Goal: Information Seeking & Learning: Learn about a topic

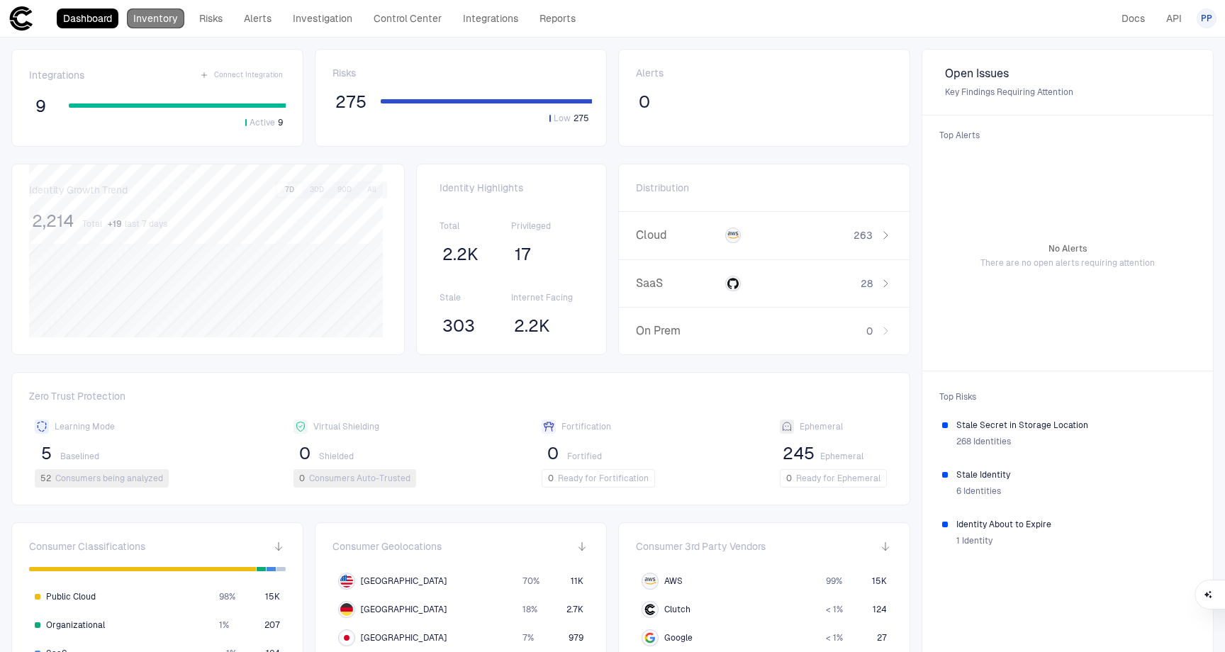
click at [154, 18] on link "Inventory" at bounding box center [155, 19] width 57 height 20
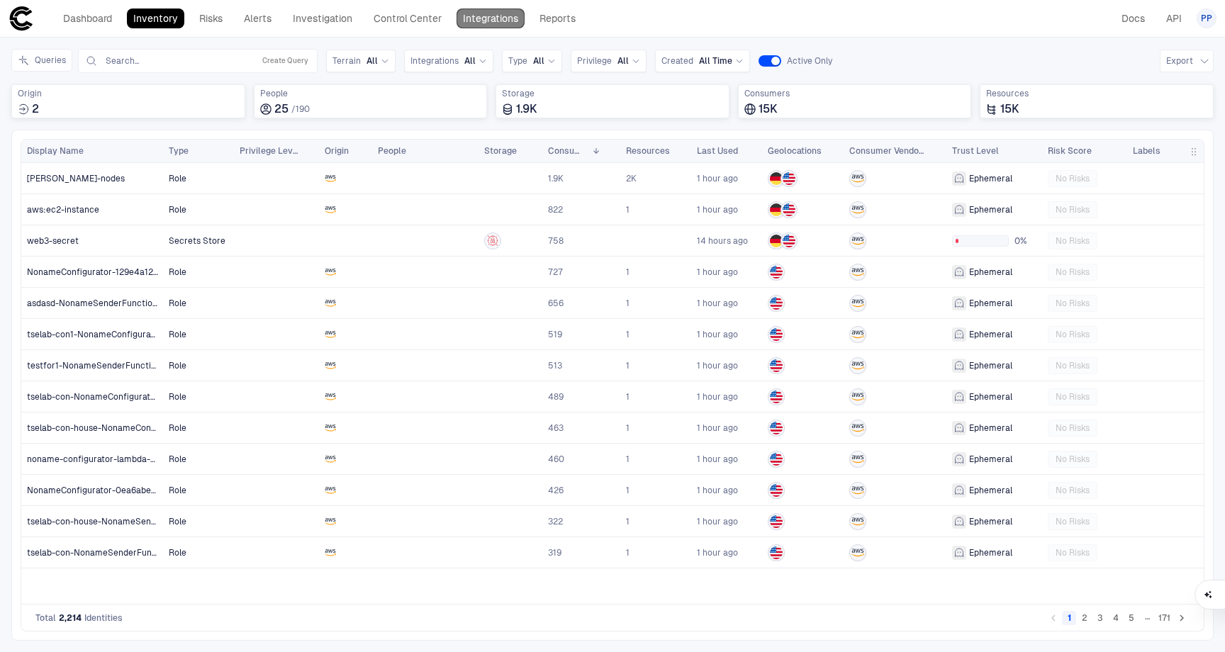
click at [476, 19] on link "Integrations" at bounding box center [490, 19] width 68 height 20
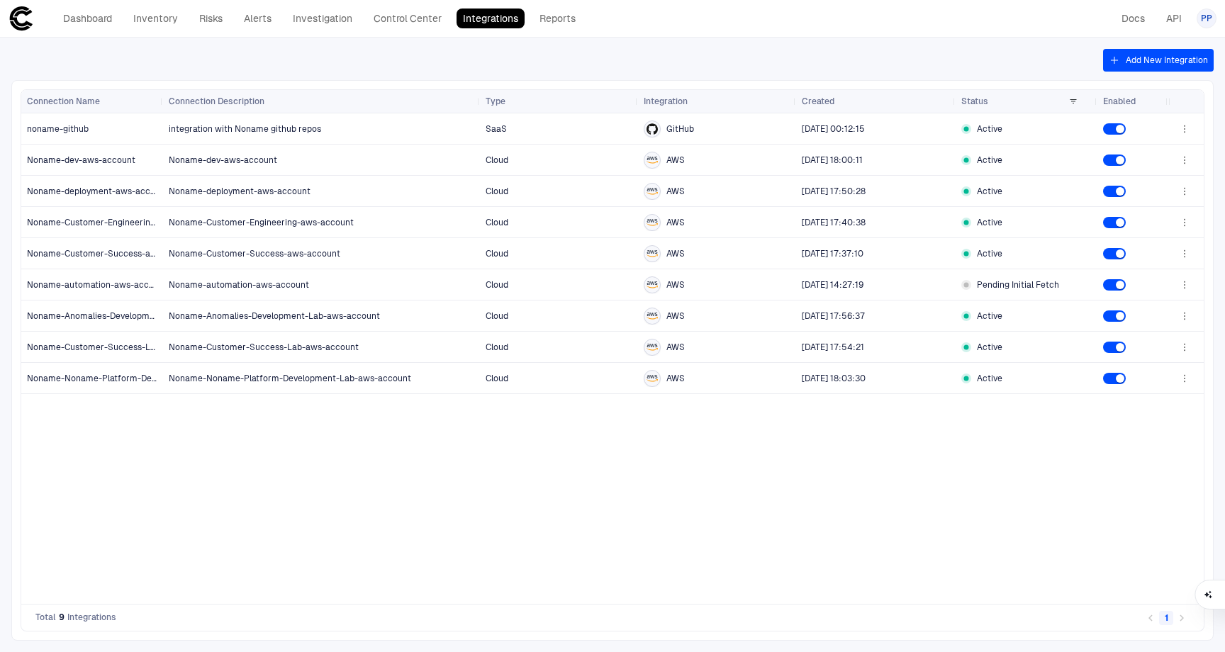
click at [1204, 20] on span "PP" at bounding box center [1206, 18] width 11 height 11
click at [1135, 86] on span "Admin Settings" at bounding box center [1136, 90] width 60 height 11
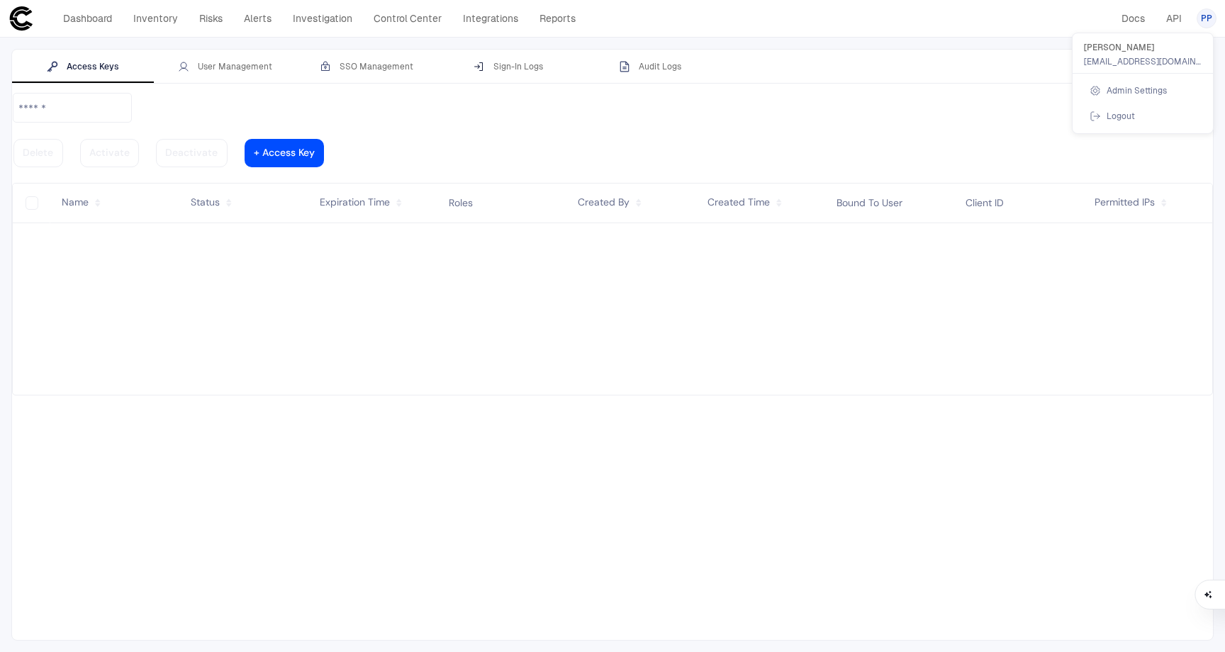
click at [537, 67] on div at bounding box center [612, 326] width 1225 height 652
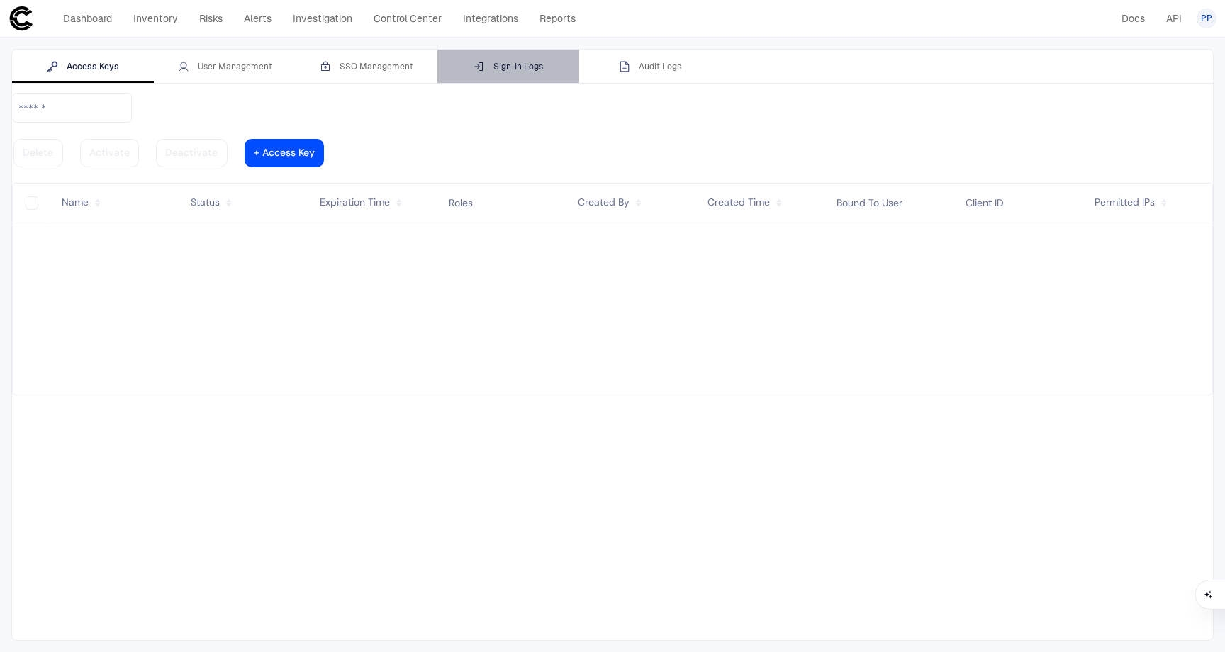
click at [517, 67] on div "Sign-In Logs" at bounding box center [507, 66] width 69 height 11
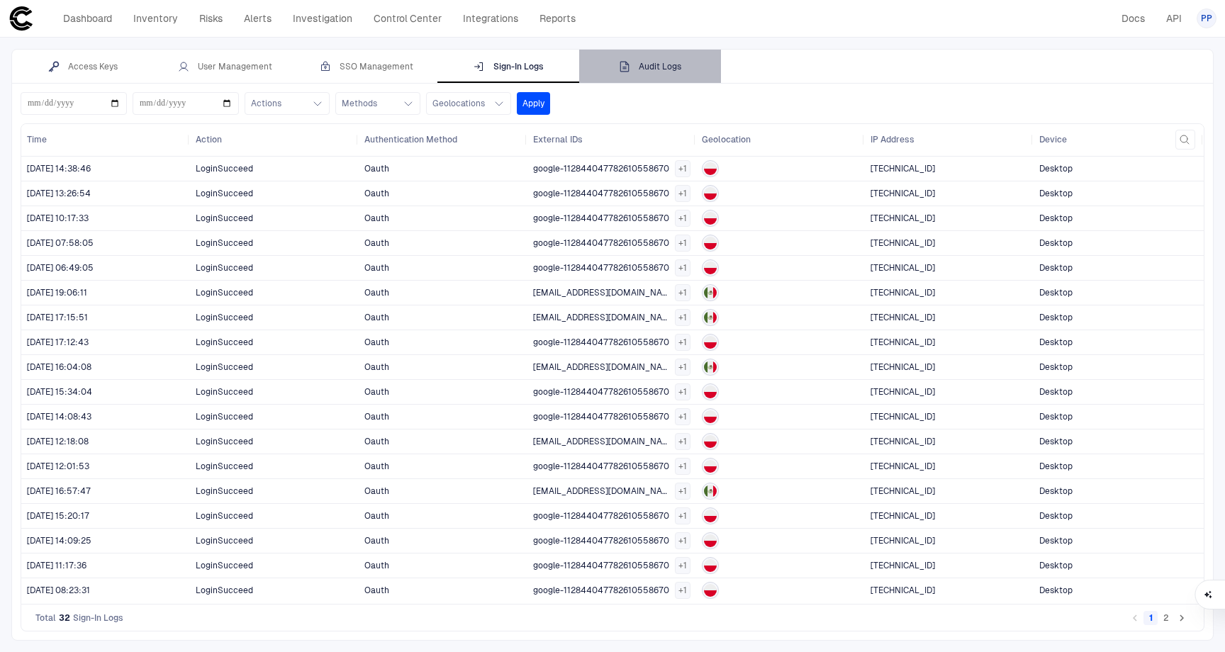
click at [678, 74] on button "Audit Logs" at bounding box center [650, 67] width 142 height 34
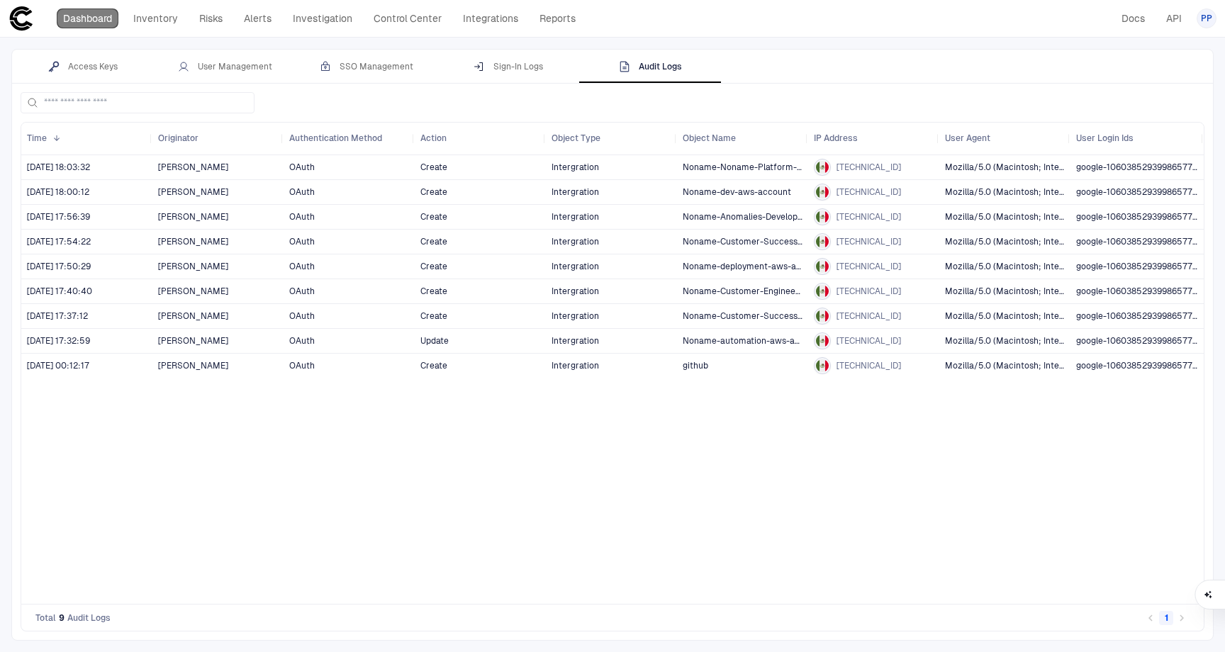
click at [89, 13] on link "Dashboard" at bounding box center [88, 19] width 62 height 20
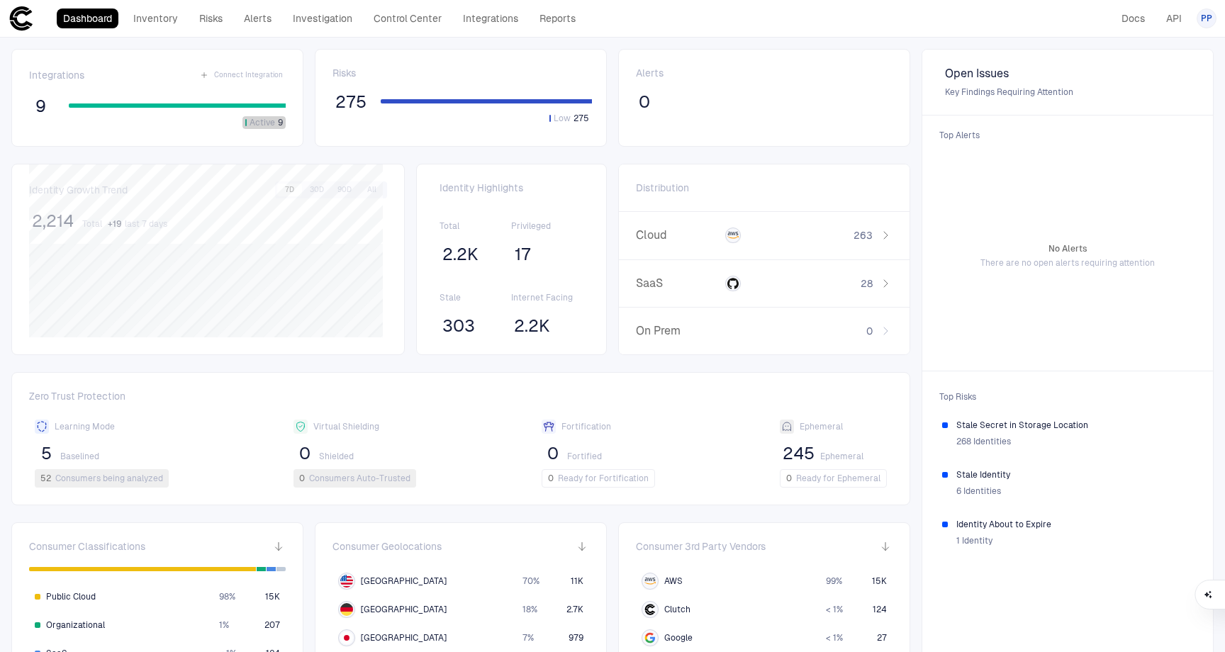
click at [267, 124] on span "Active" at bounding box center [263, 122] width 26 height 11
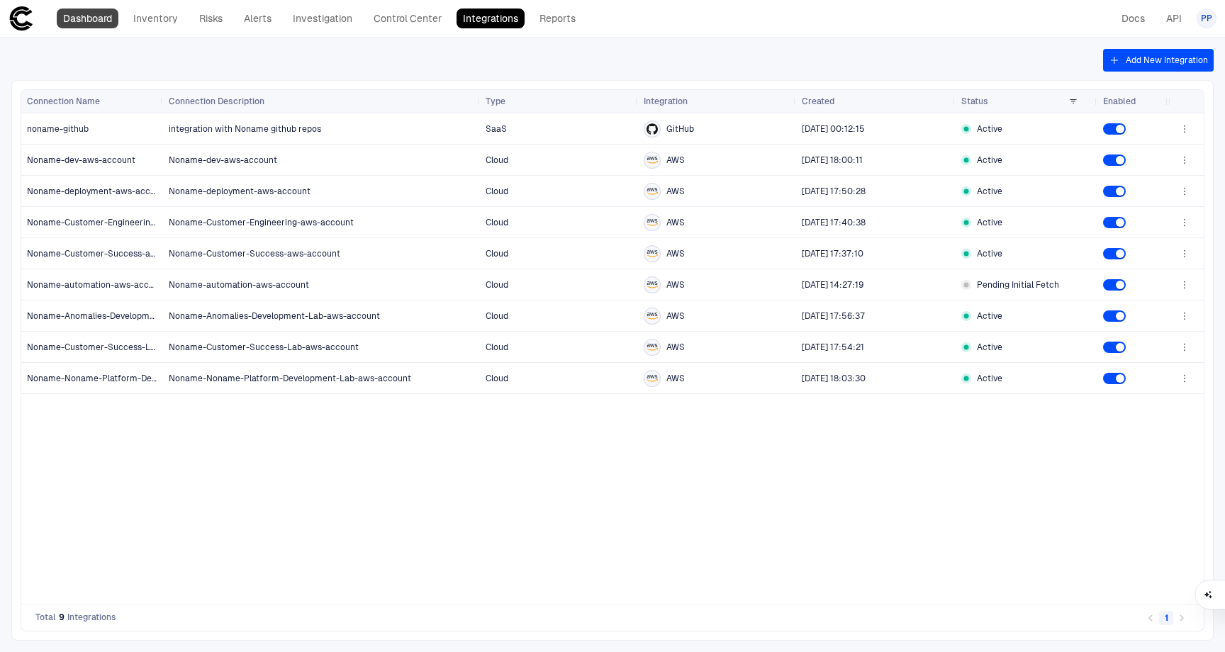
click at [80, 16] on link "Dashboard" at bounding box center [88, 19] width 62 height 20
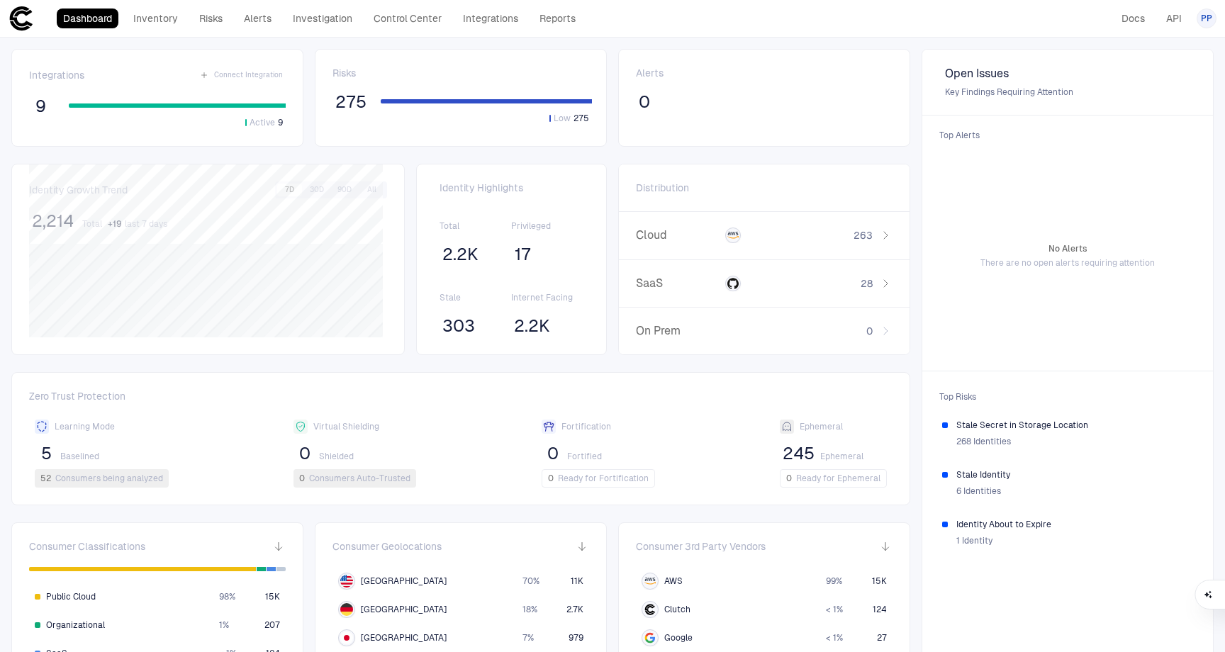
click at [351, 102] on span "275" at bounding box center [350, 101] width 31 height 21
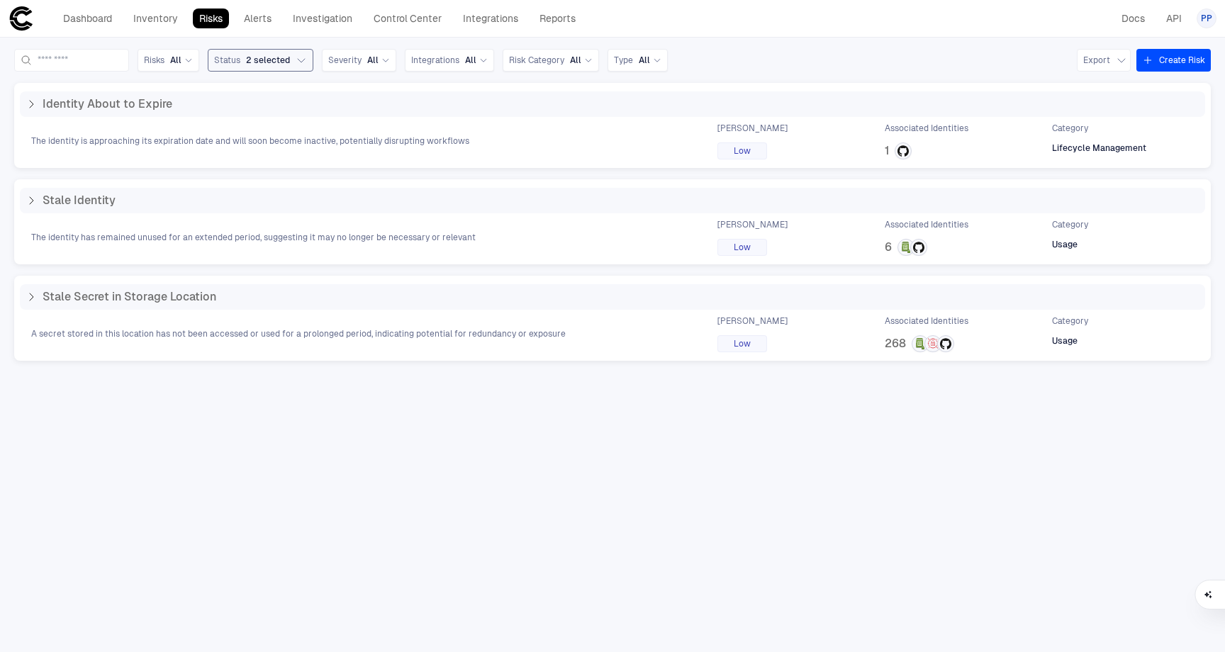
click at [307, 65] on icon "button" at bounding box center [301, 60] width 11 height 11
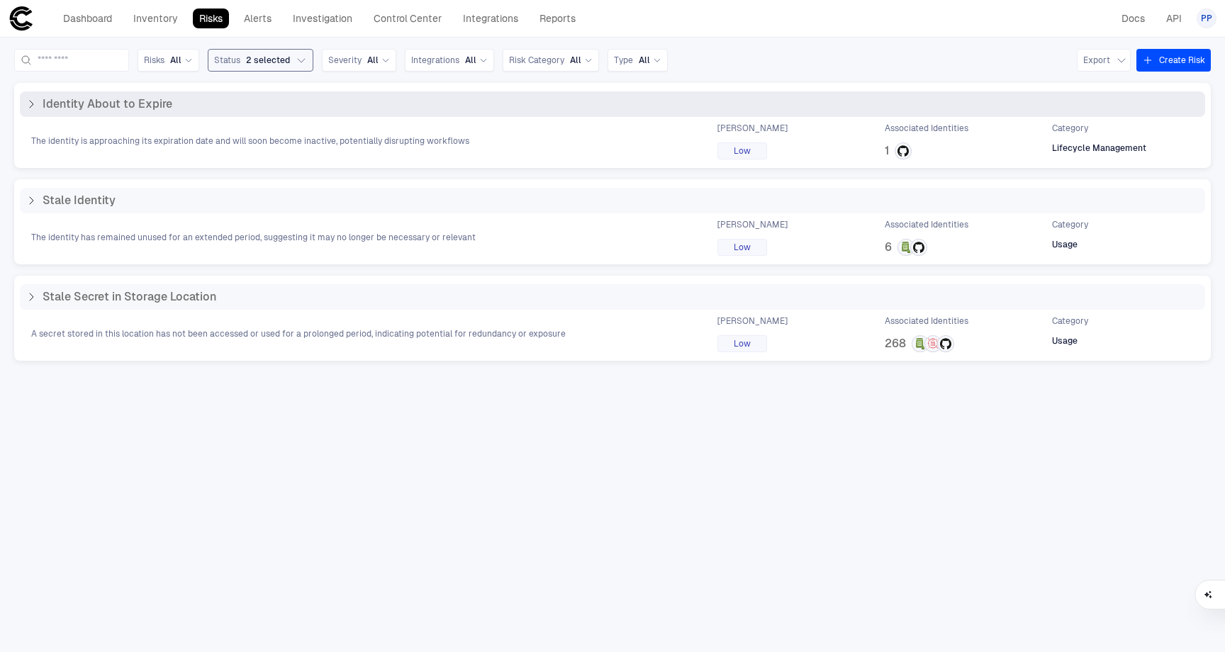
click at [57, 142] on span "The identity is approaching its expiration date and will soon become inactive, …" at bounding box center [250, 140] width 438 height 11
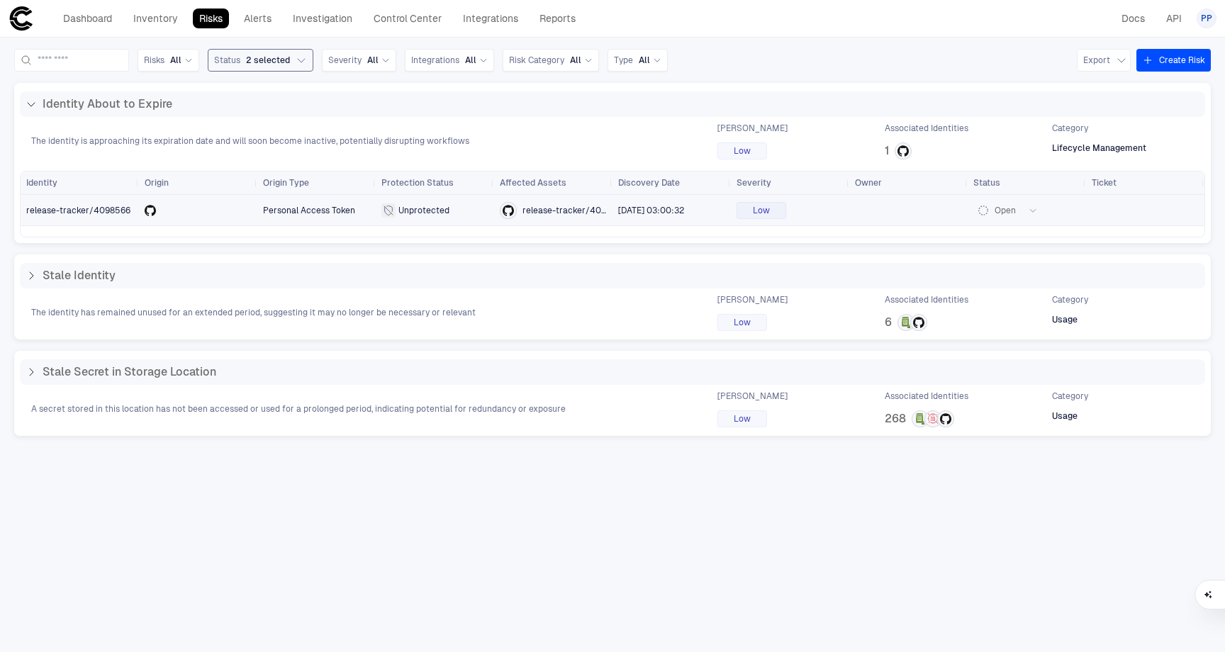
click at [63, 208] on span "release-tracker/4098566" at bounding box center [78, 211] width 104 height 10
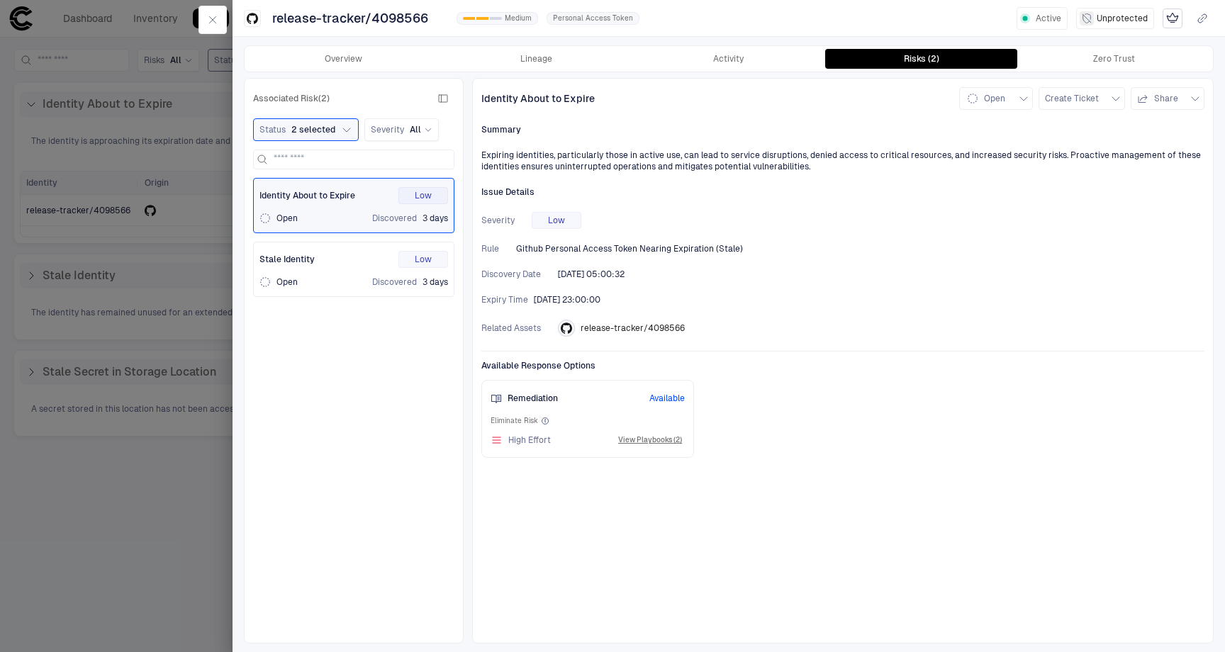
click at [671, 330] on span "release-tracker/4098566" at bounding box center [633, 328] width 104 height 11
click at [622, 329] on span "release-tracker/4098566" at bounding box center [633, 328] width 104 height 11
click at [563, 329] on icon "GitHub" at bounding box center [566, 328] width 11 height 11
click at [622, 328] on span "release-tracker/4098566" at bounding box center [633, 328] width 104 height 11
click at [735, 53] on button "Activity" at bounding box center [728, 59] width 193 height 20
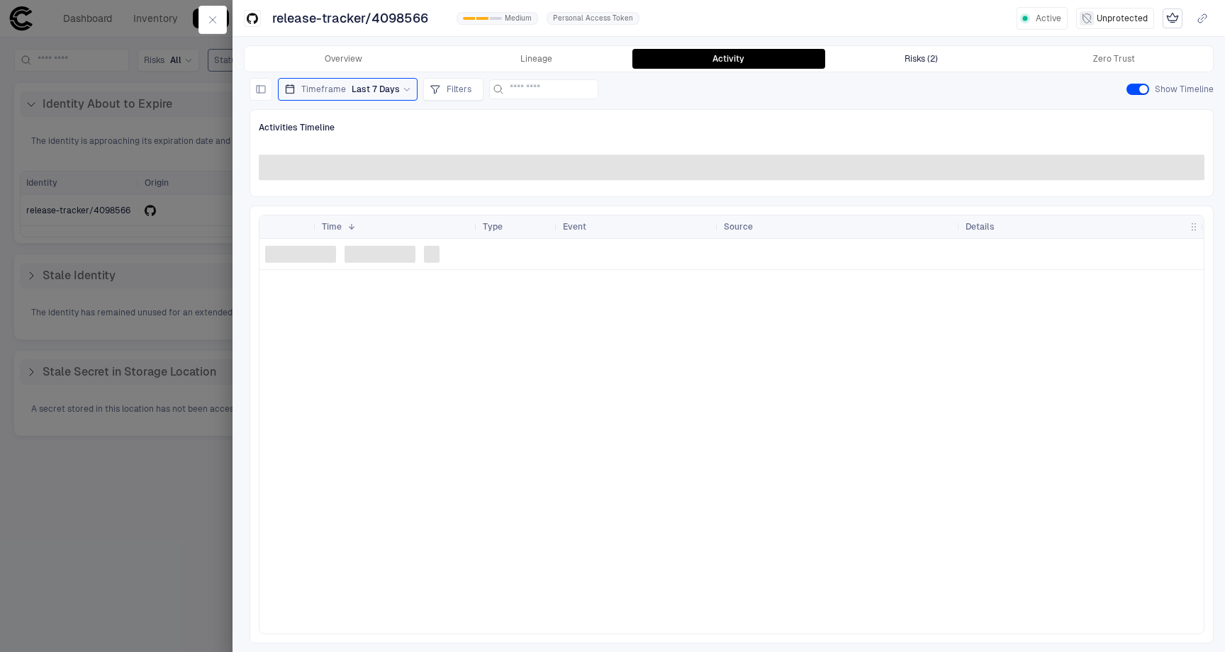
click at [877, 58] on button "Risks (2)" at bounding box center [921, 59] width 193 height 20
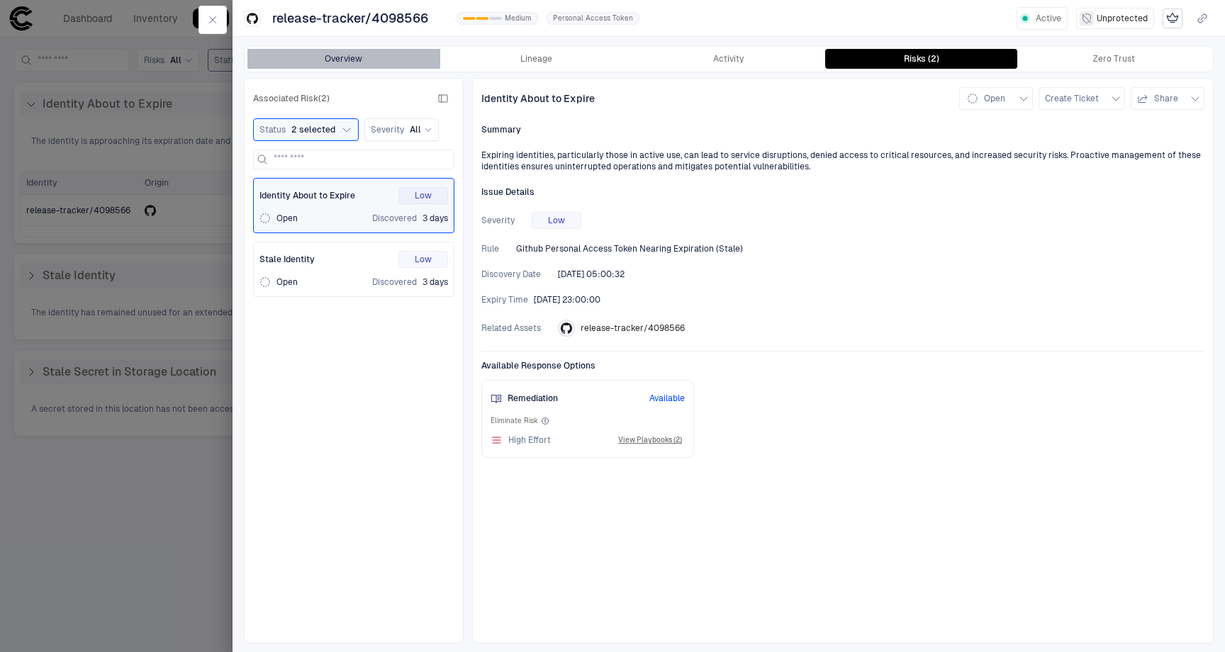
click at [337, 60] on button "Overview" at bounding box center [343, 59] width 193 height 20
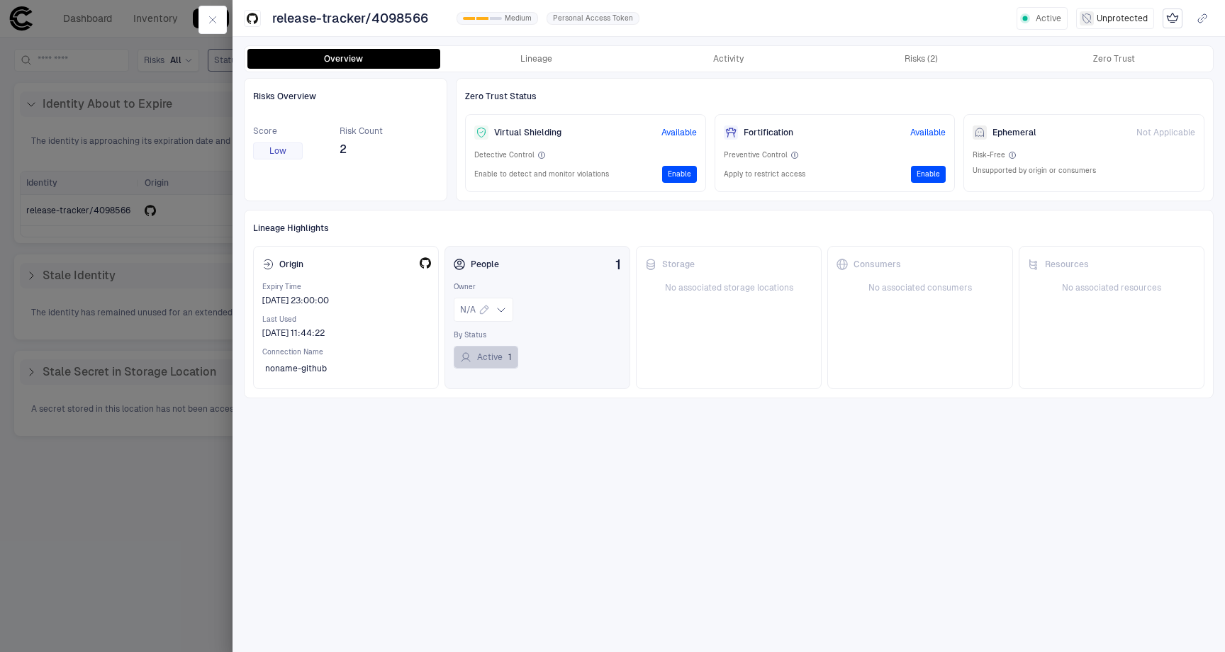
click at [482, 359] on button "Active 1" at bounding box center [486, 357] width 65 height 23
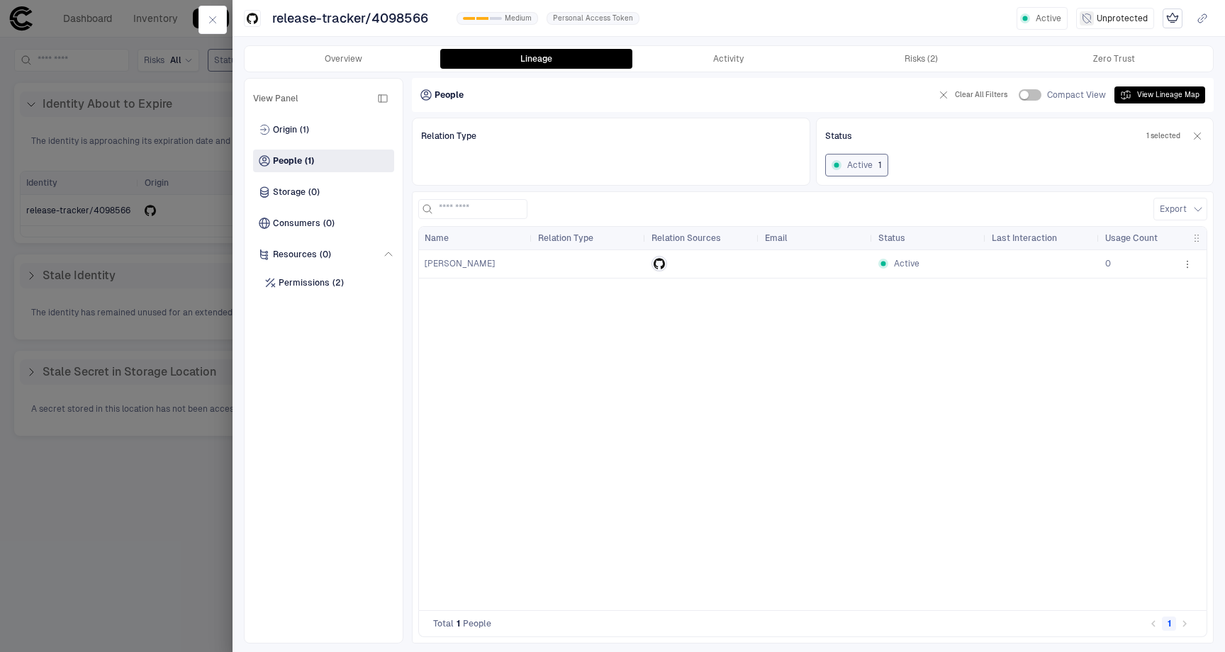
click at [471, 266] on span "[PERSON_NAME]" at bounding box center [460, 264] width 70 height 10
click at [351, 60] on button "Overview" at bounding box center [343, 59] width 193 height 20
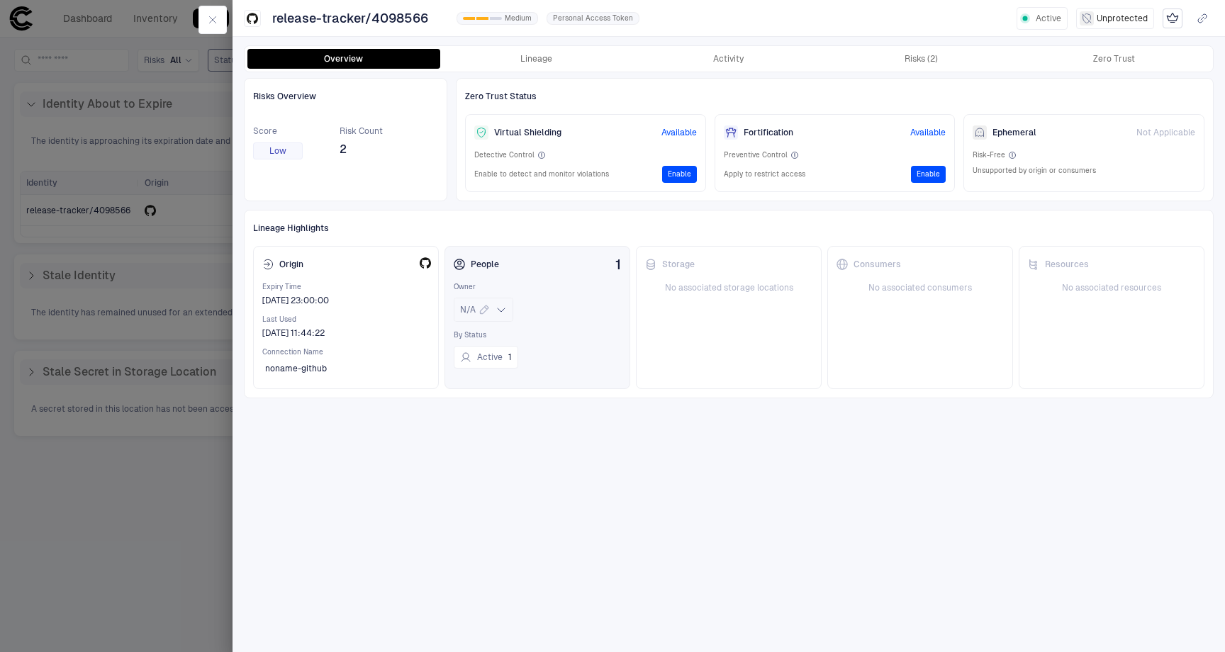
click at [500, 310] on icon at bounding box center [500, 309] width 11 height 11
click at [869, 340] on div "Consumers No associated consumers" at bounding box center [920, 317] width 186 height 143
click at [569, 59] on button "Lineage" at bounding box center [536, 59] width 193 height 20
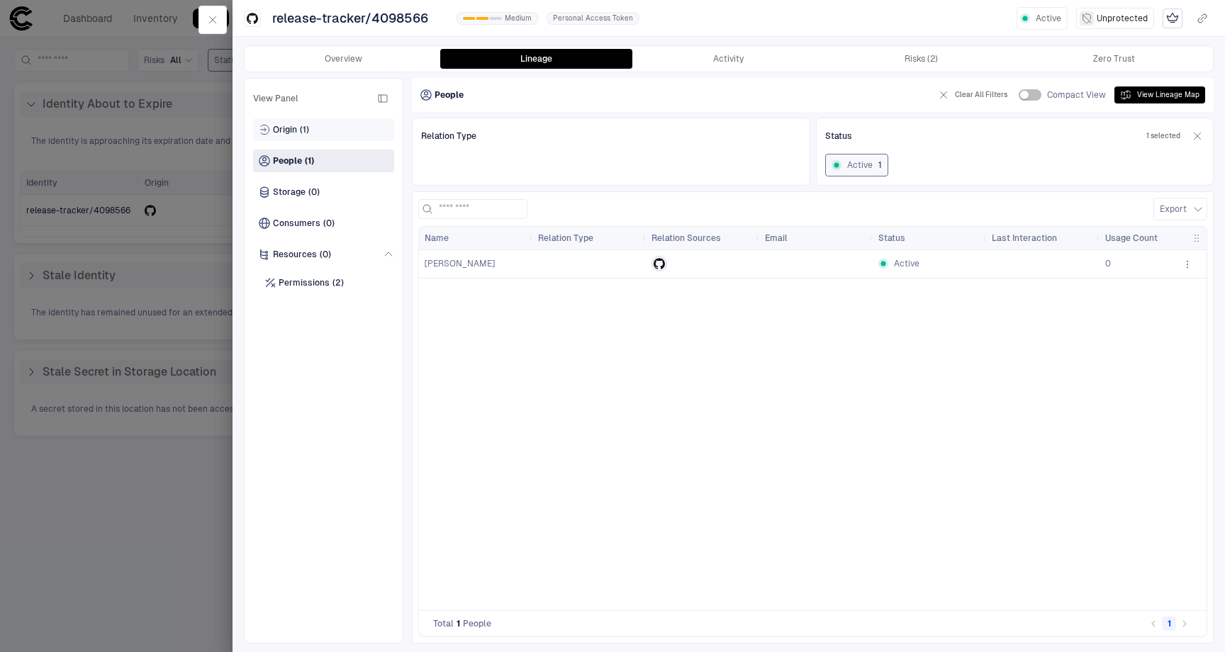
click at [284, 128] on span "Origin" at bounding box center [285, 129] width 24 height 11
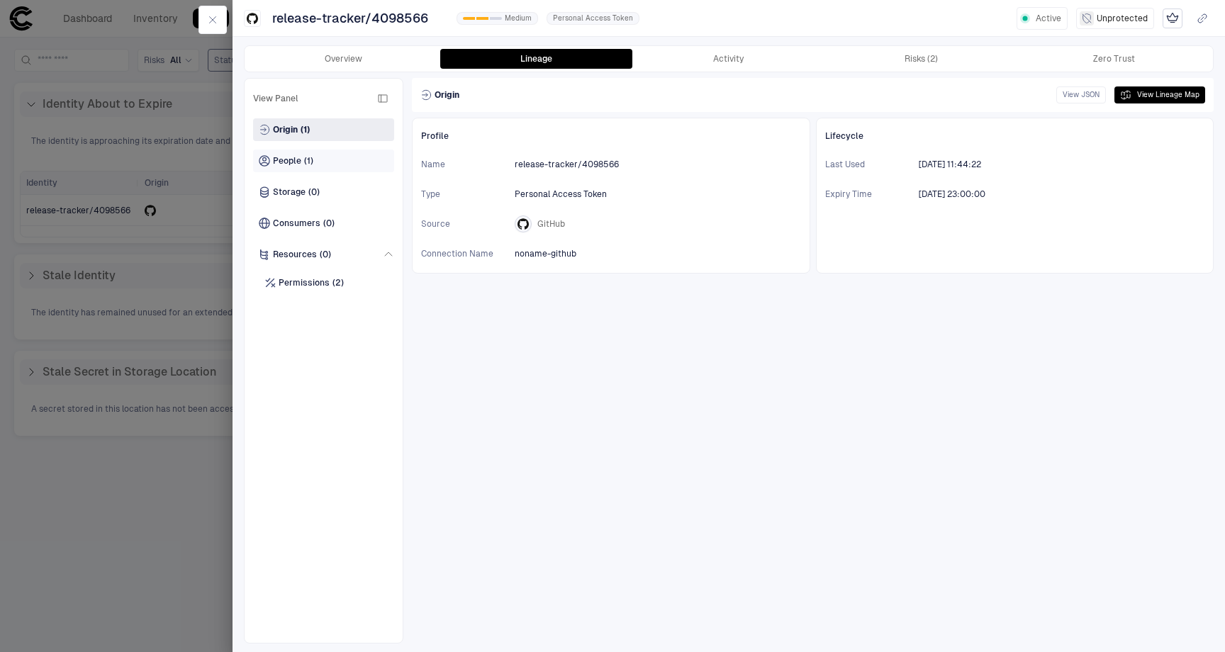
click at [278, 161] on span "People" at bounding box center [287, 160] width 28 height 11
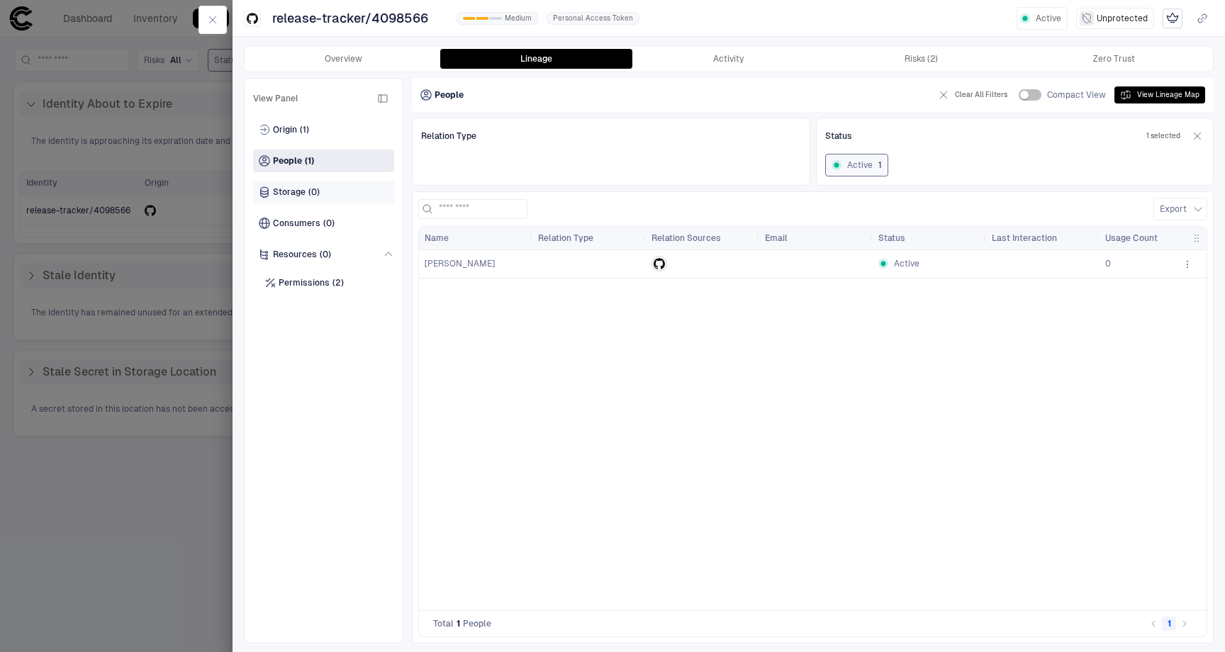
click at [298, 200] on div "Storage (0)" at bounding box center [323, 192] width 141 height 23
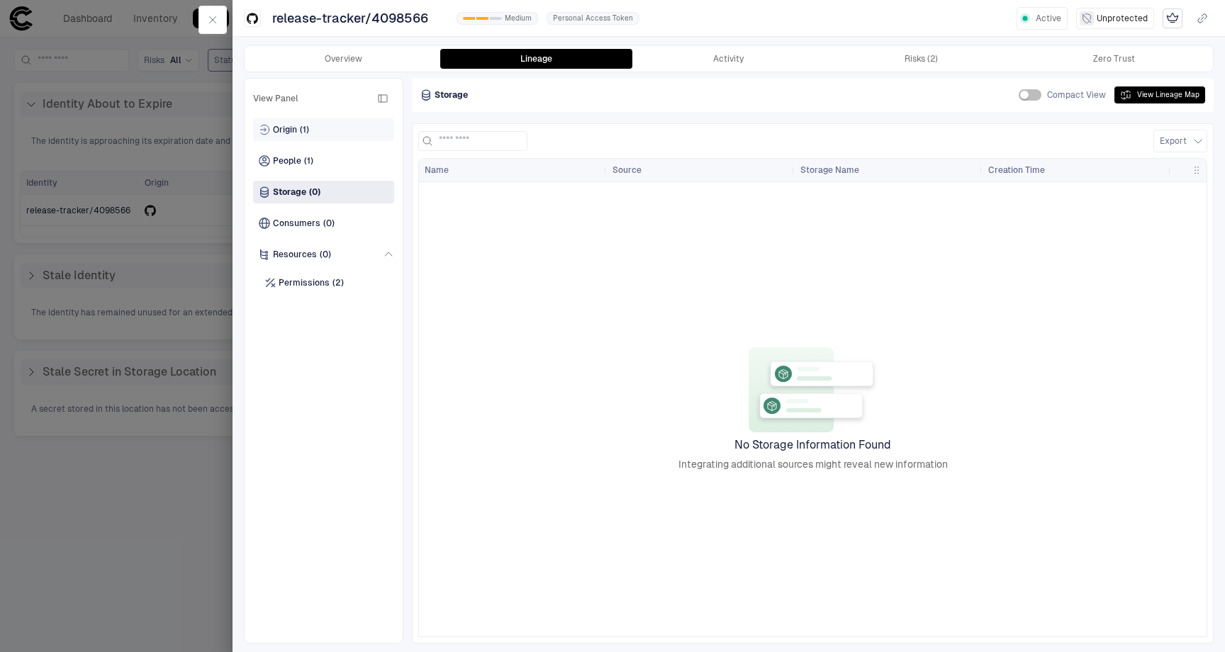
click at [304, 123] on div "Origin (1)" at bounding box center [323, 129] width 141 height 23
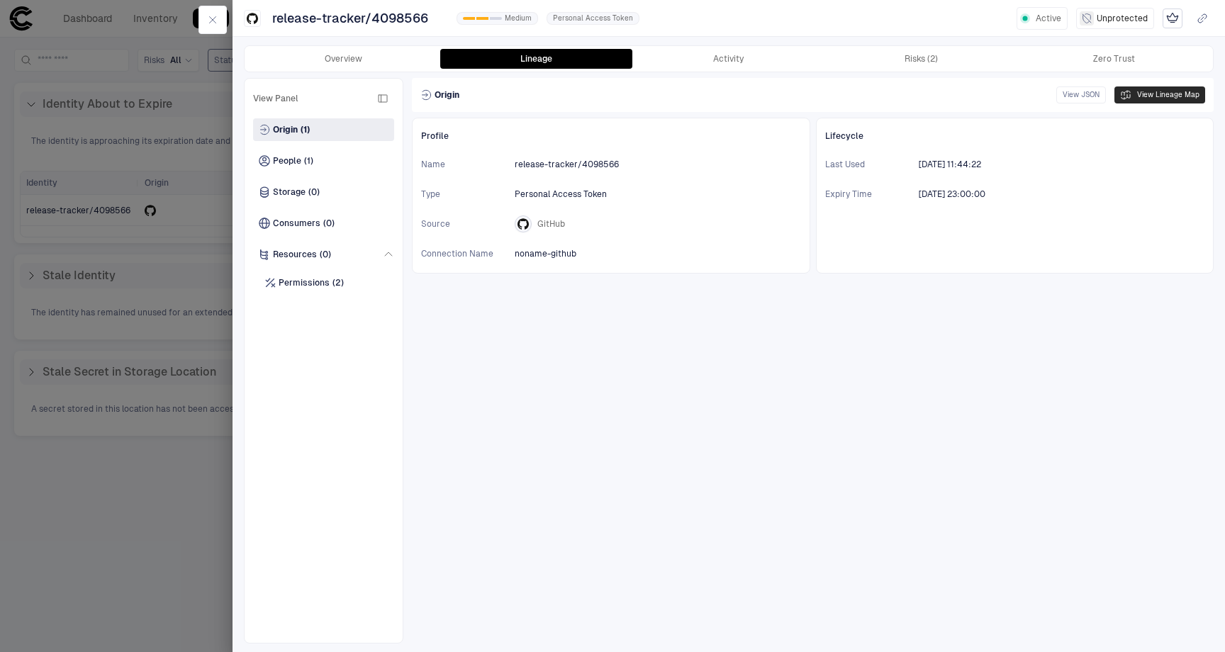
click at [1189, 91] on button "View Lineage Map" at bounding box center [1159, 94] width 91 height 17
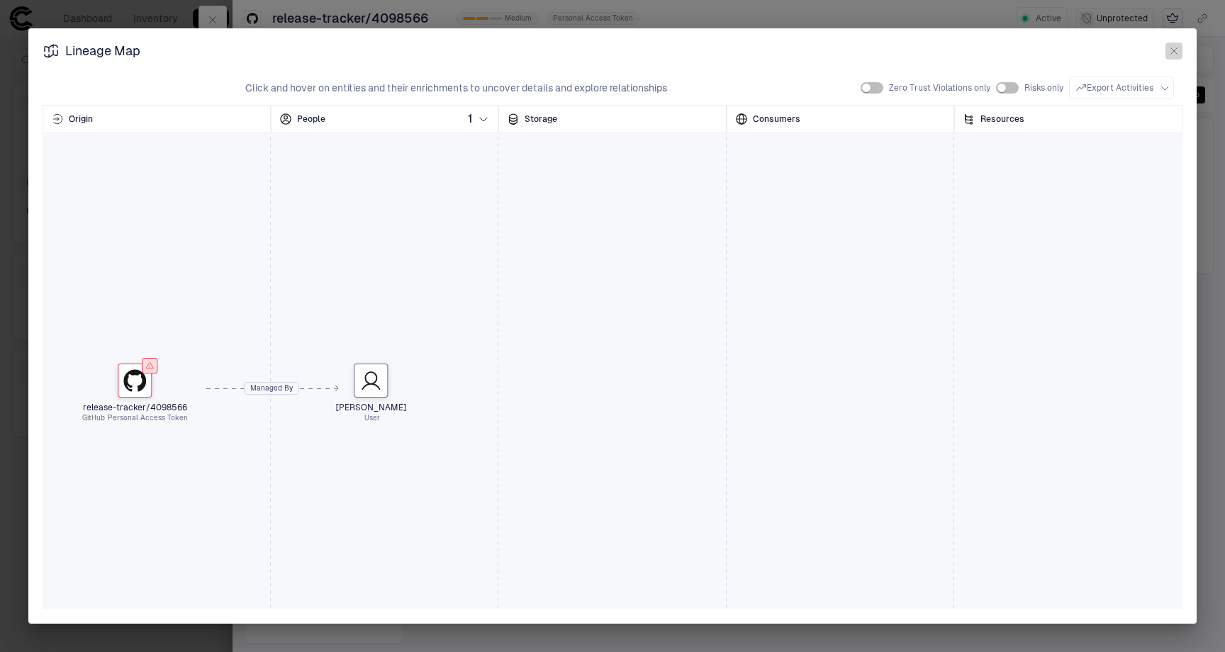
click at [1174, 46] on icon "button" at bounding box center [1173, 50] width 11 height 11
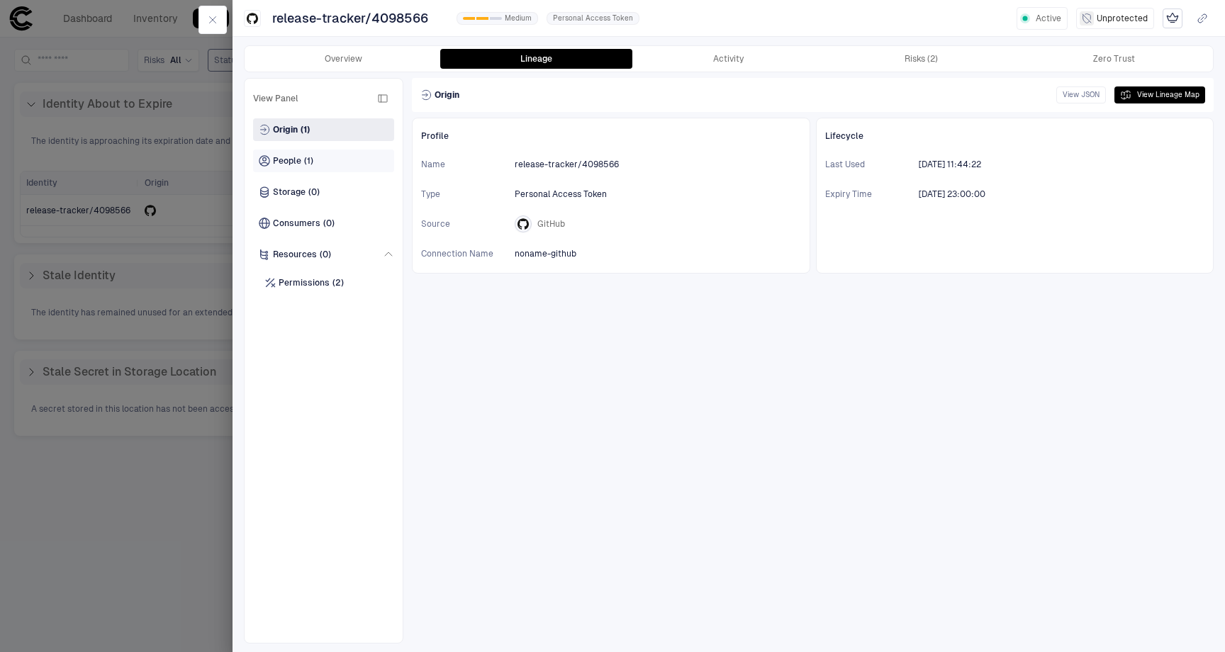
click at [296, 161] on span "People" at bounding box center [287, 160] width 28 height 11
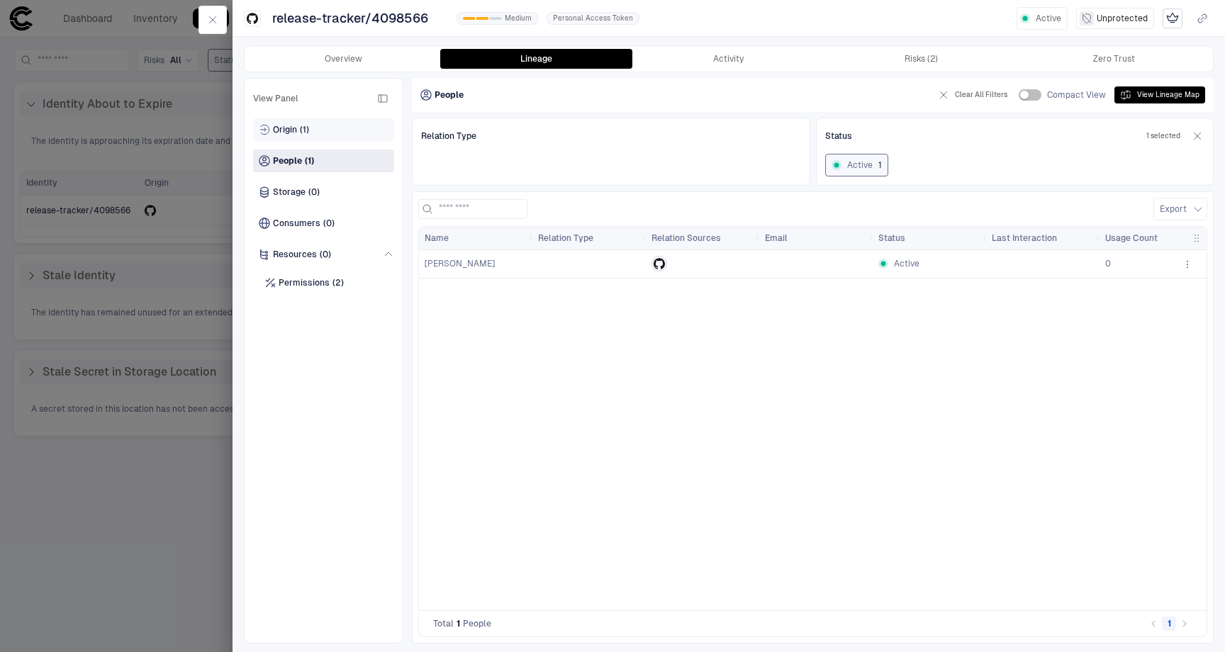
click at [297, 130] on div "Origin (1)" at bounding box center [284, 129] width 50 height 11
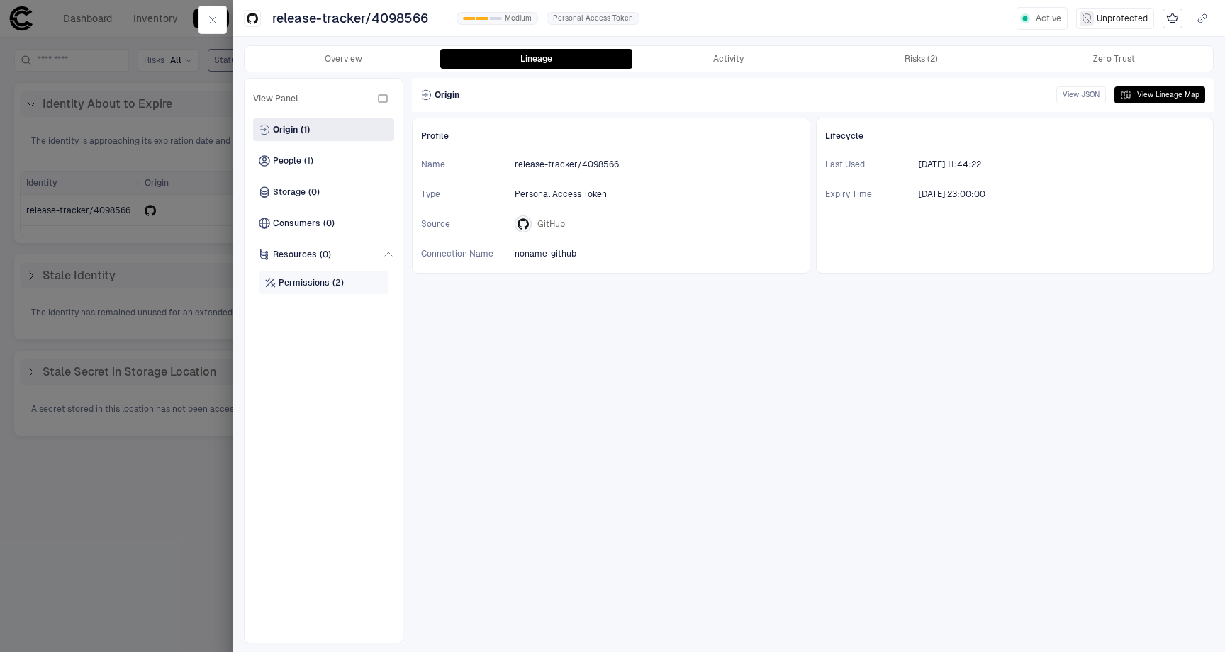
click at [299, 279] on span "Permissions" at bounding box center [304, 282] width 51 height 11
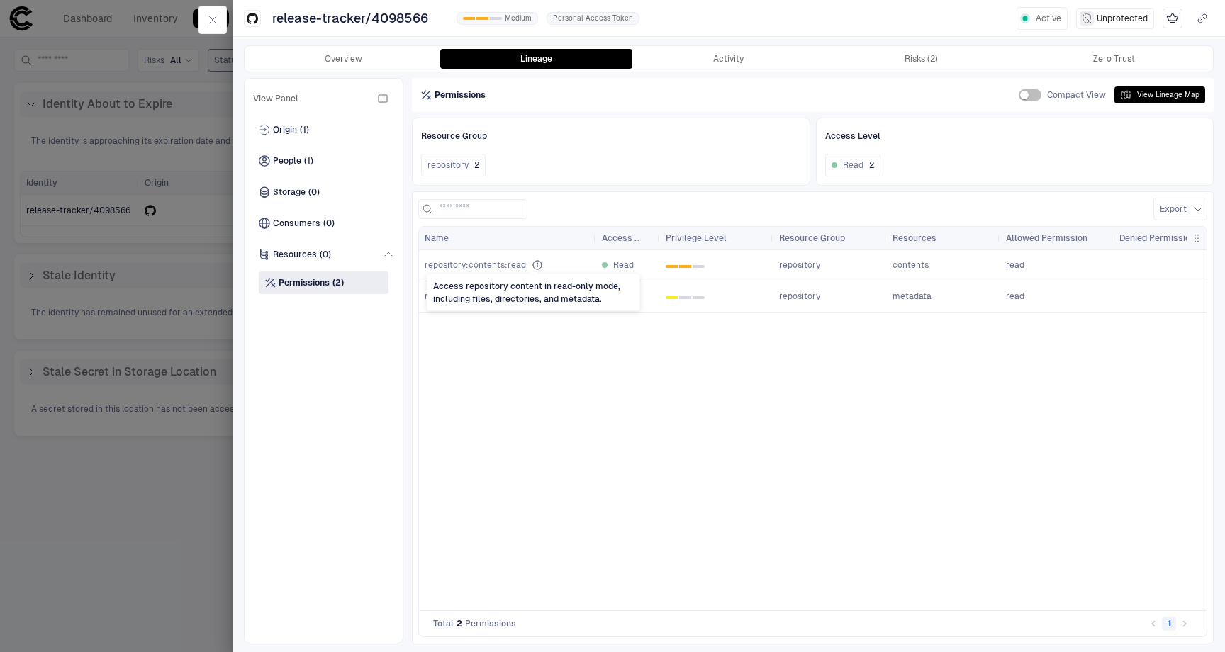
click at [535, 265] on icon "Access repository content in read-only mode, including files, directories, and …" at bounding box center [537, 264] width 11 height 11
click at [480, 264] on span "repository:contents:read" at bounding box center [475, 264] width 101 height 11
click at [463, 167] on span "repository" at bounding box center [447, 164] width 41 height 11
click at [1093, 65] on button "Zero Trust" at bounding box center [1113, 59] width 193 height 20
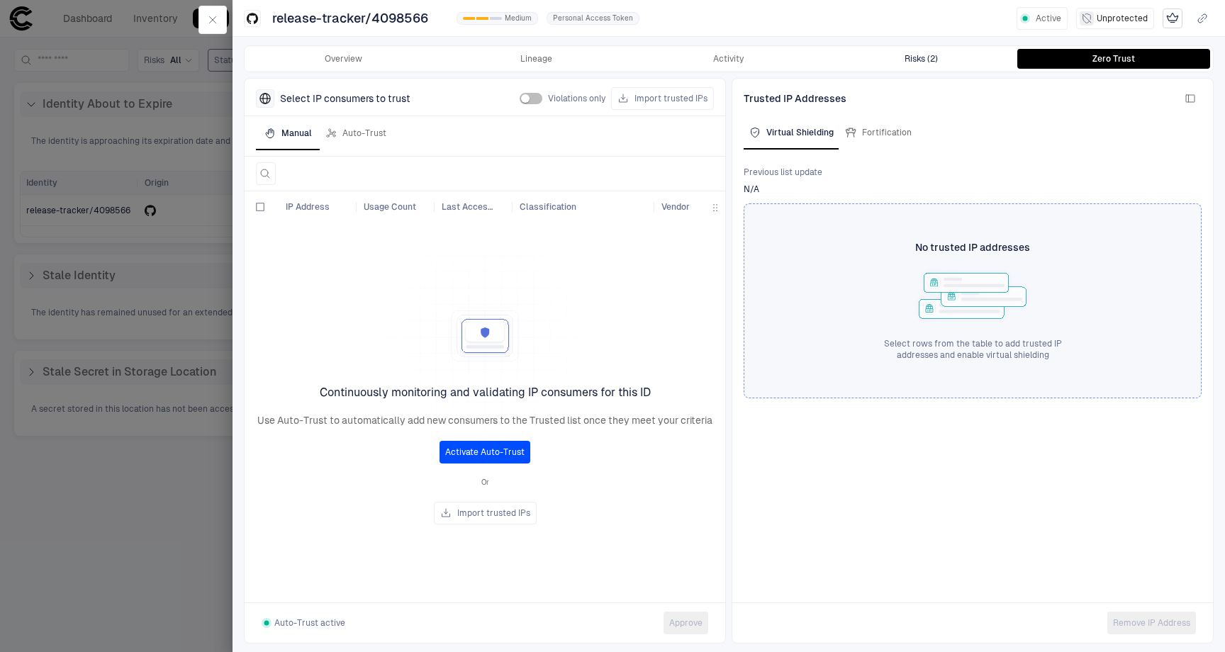
click at [936, 55] on div "Risks (2)" at bounding box center [920, 58] width 33 height 11
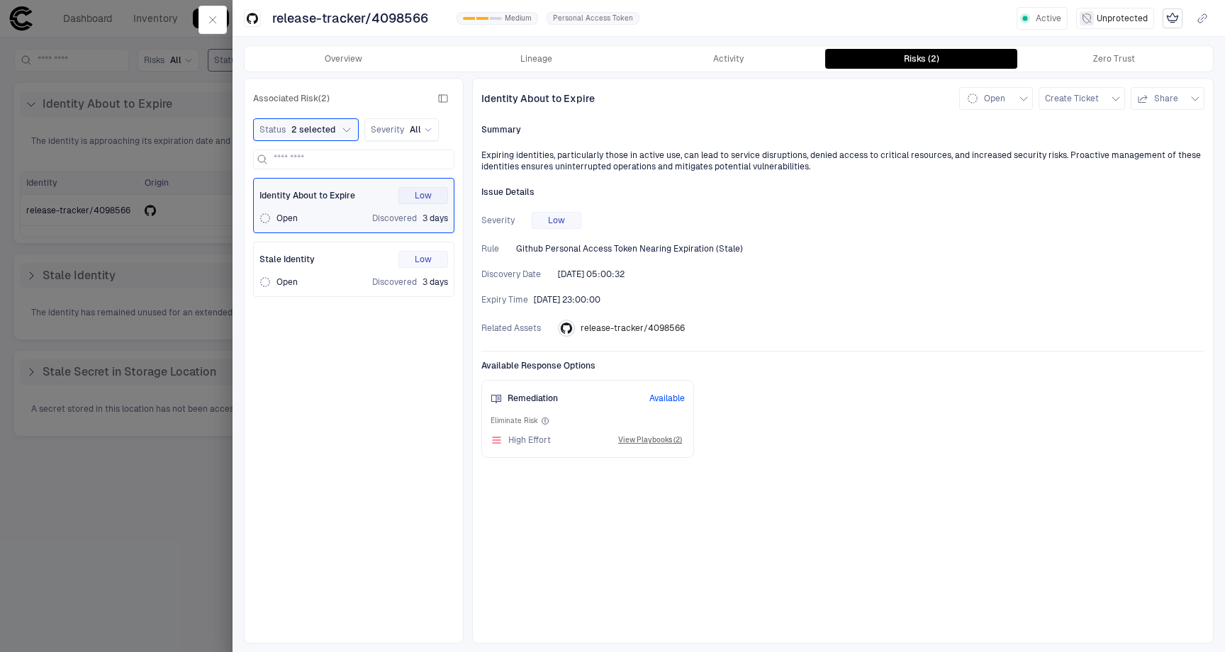
click at [656, 326] on span "release-tracker/4098566" at bounding box center [633, 328] width 104 height 11
click at [590, 327] on span "release-tracker/4098566" at bounding box center [633, 328] width 104 height 11
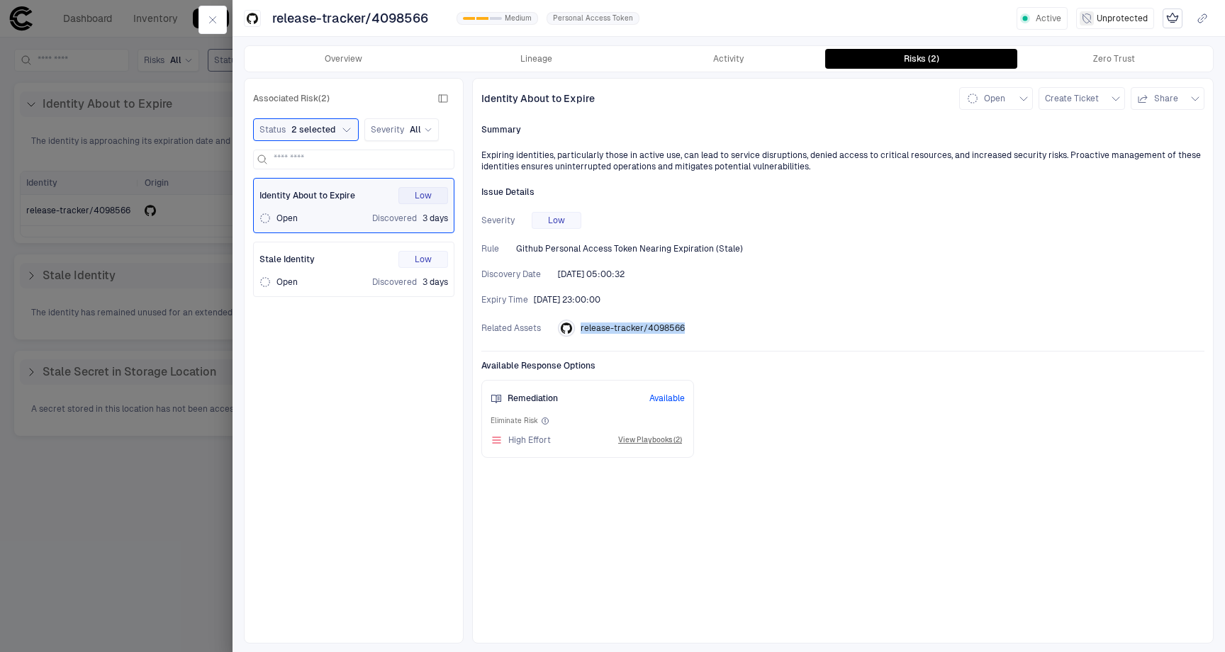
click at [590, 327] on span "release-tracker/4098566" at bounding box center [633, 328] width 104 height 11
click at [736, 59] on button "Activity" at bounding box center [728, 59] width 193 height 20
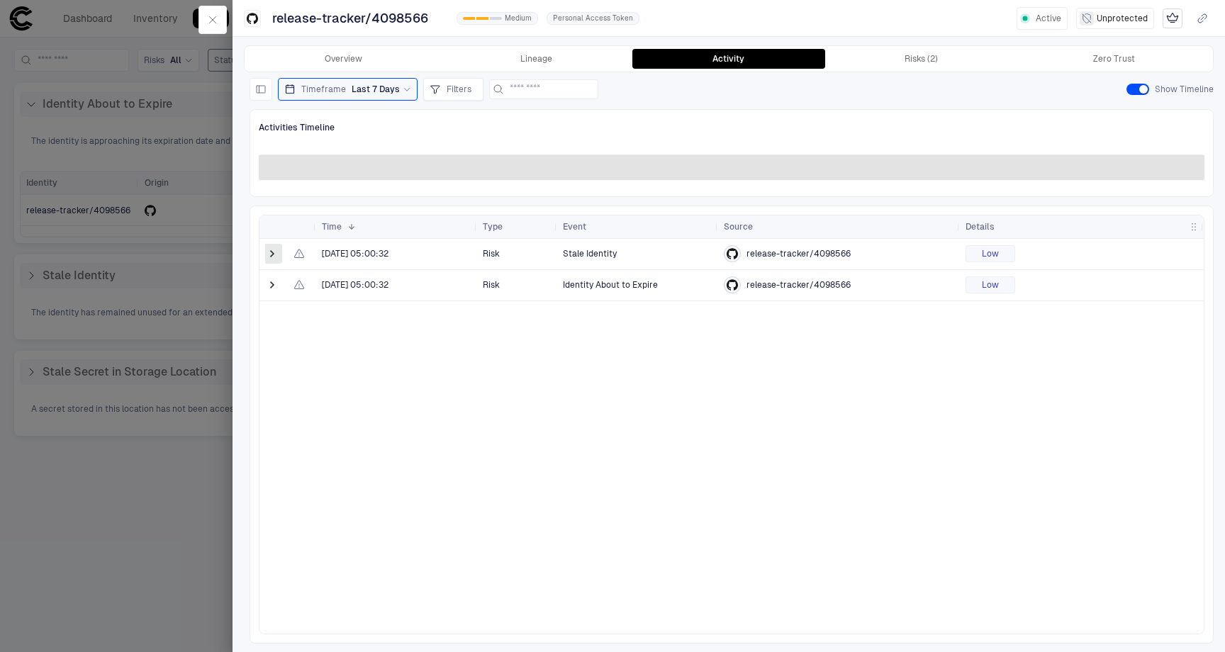
click at [276, 257] on span at bounding box center [272, 254] width 14 height 14
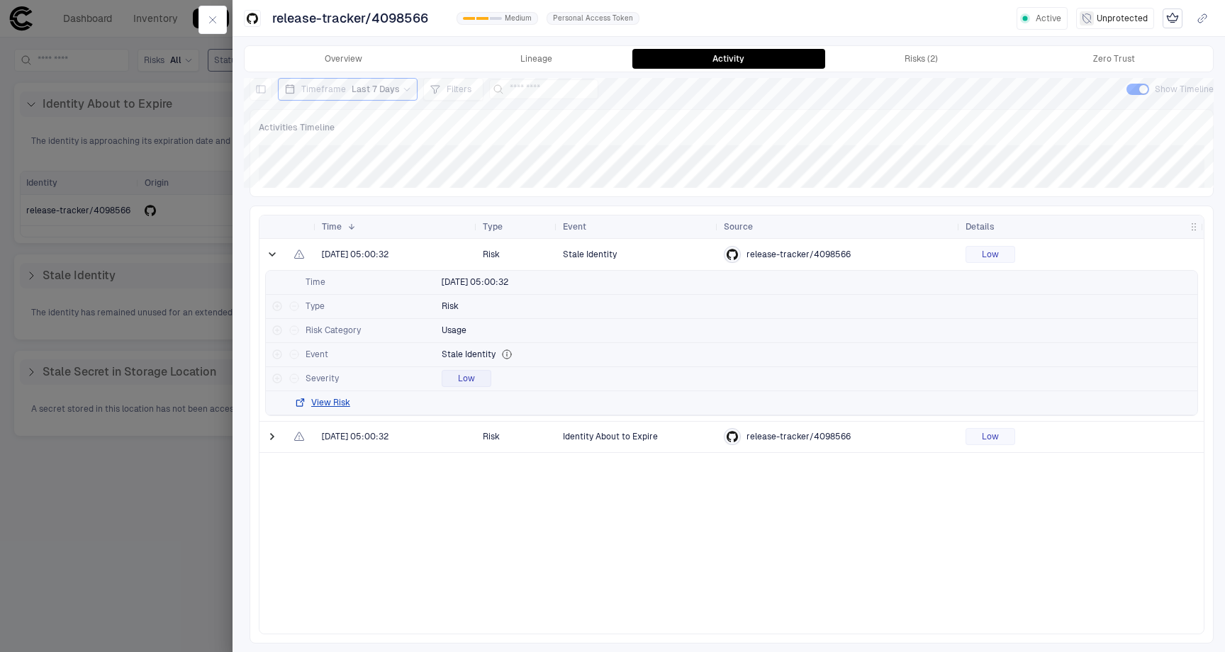
click at [276, 257] on span at bounding box center [272, 254] width 14 height 14
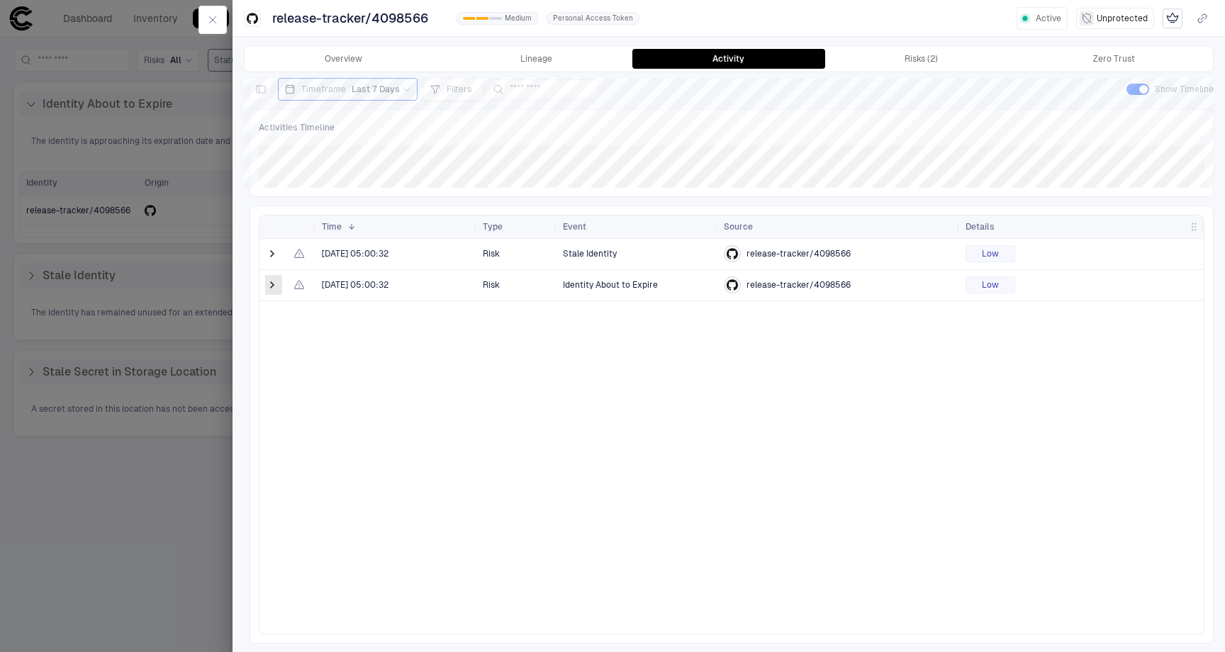
click at [271, 288] on span at bounding box center [272, 285] width 14 height 14
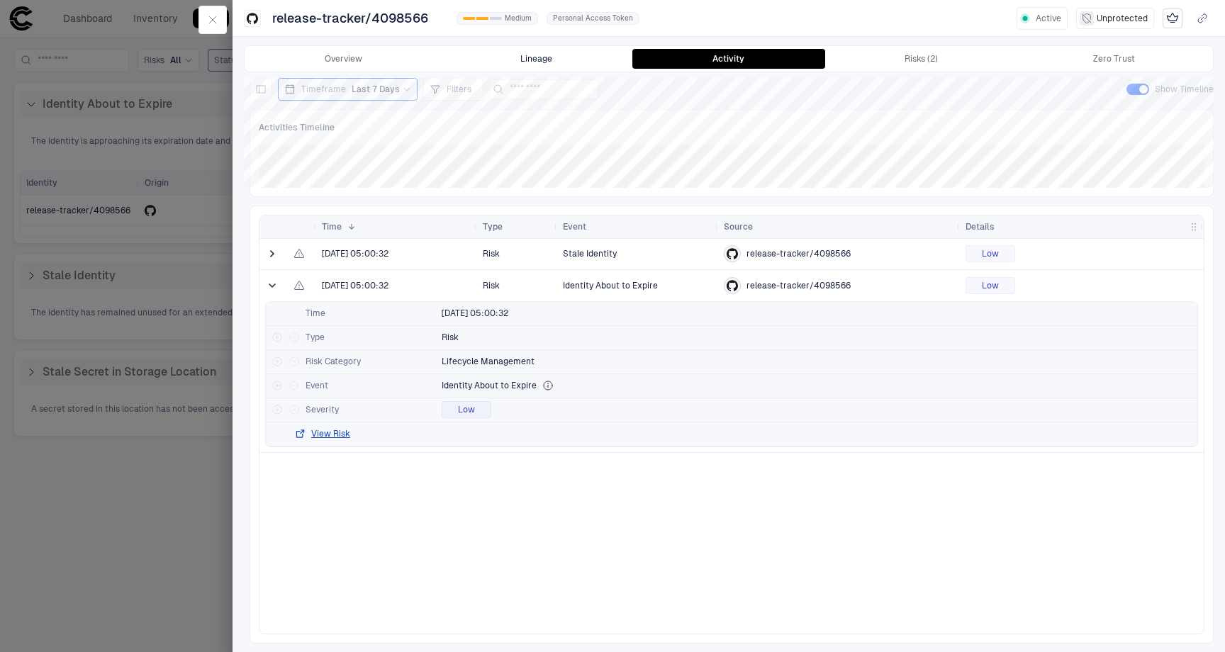
click at [541, 55] on button "Lineage" at bounding box center [536, 59] width 193 height 20
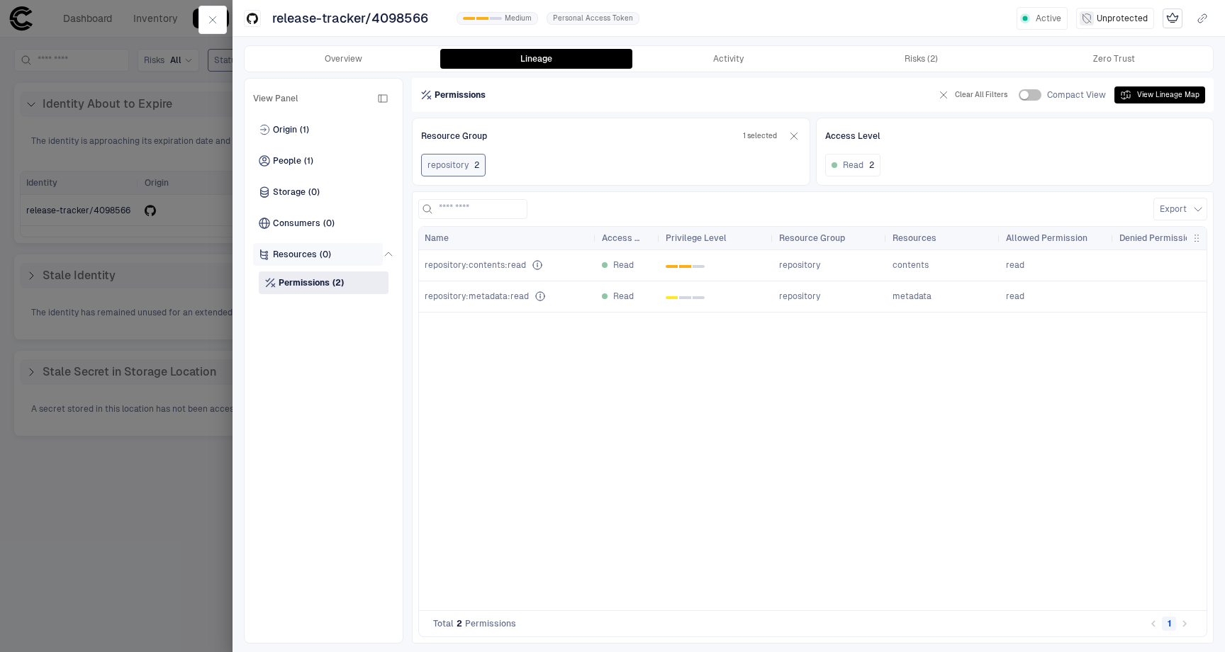
click at [304, 251] on span "Resources" at bounding box center [295, 254] width 44 height 11
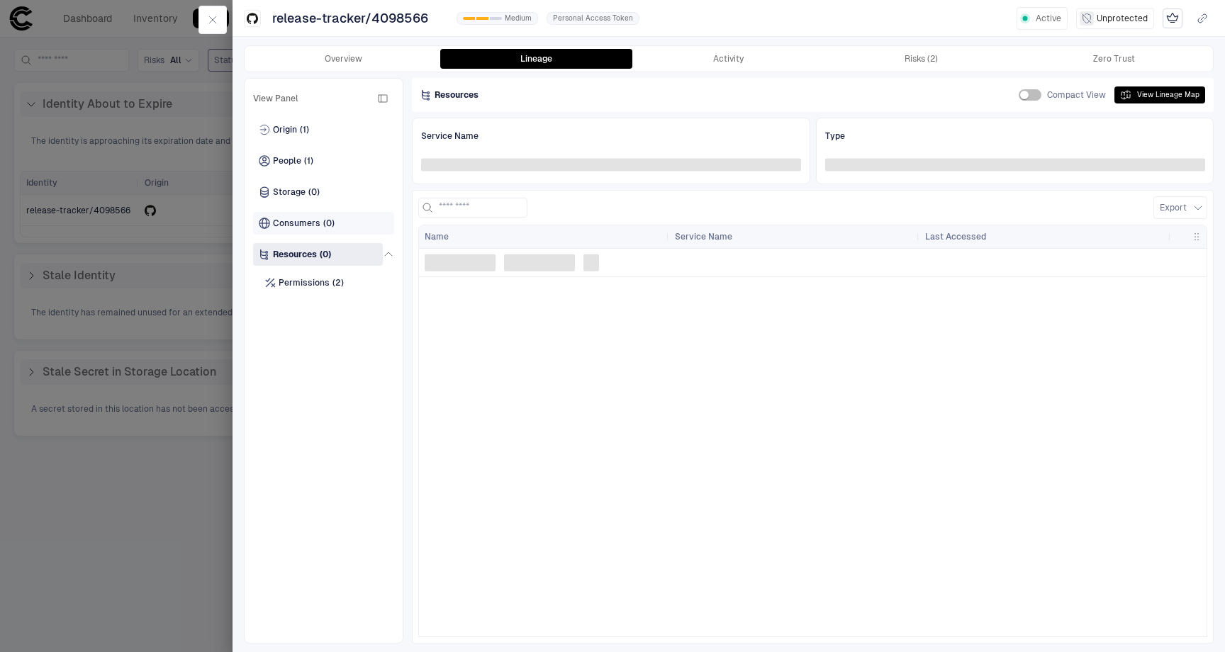
click at [296, 225] on span "Consumers" at bounding box center [296, 223] width 47 height 11
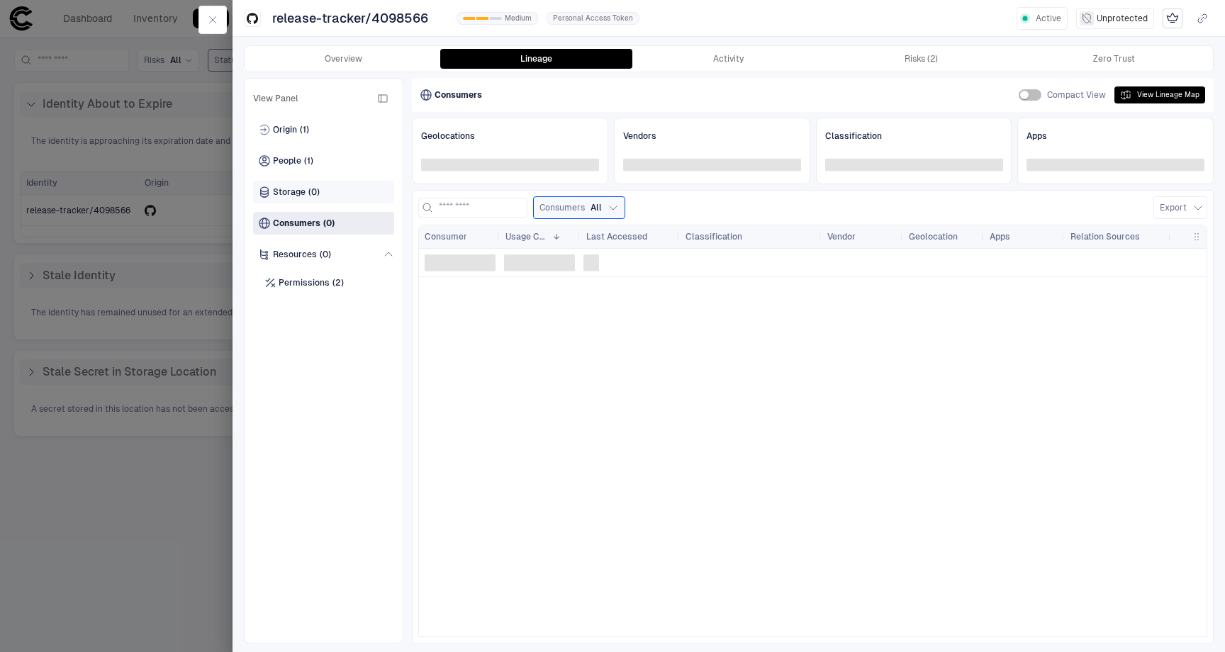
click at [296, 194] on span "Storage" at bounding box center [289, 191] width 33 height 11
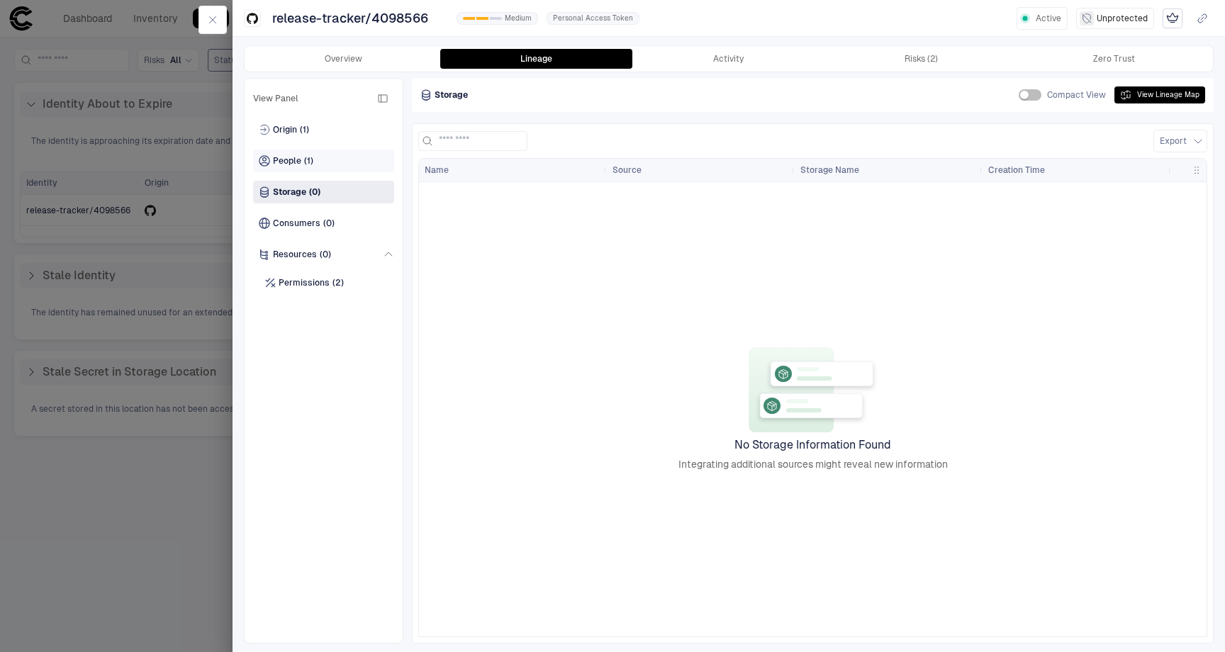
click at [287, 165] on span "People" at bounding box center [287, 160] width 28 height 11
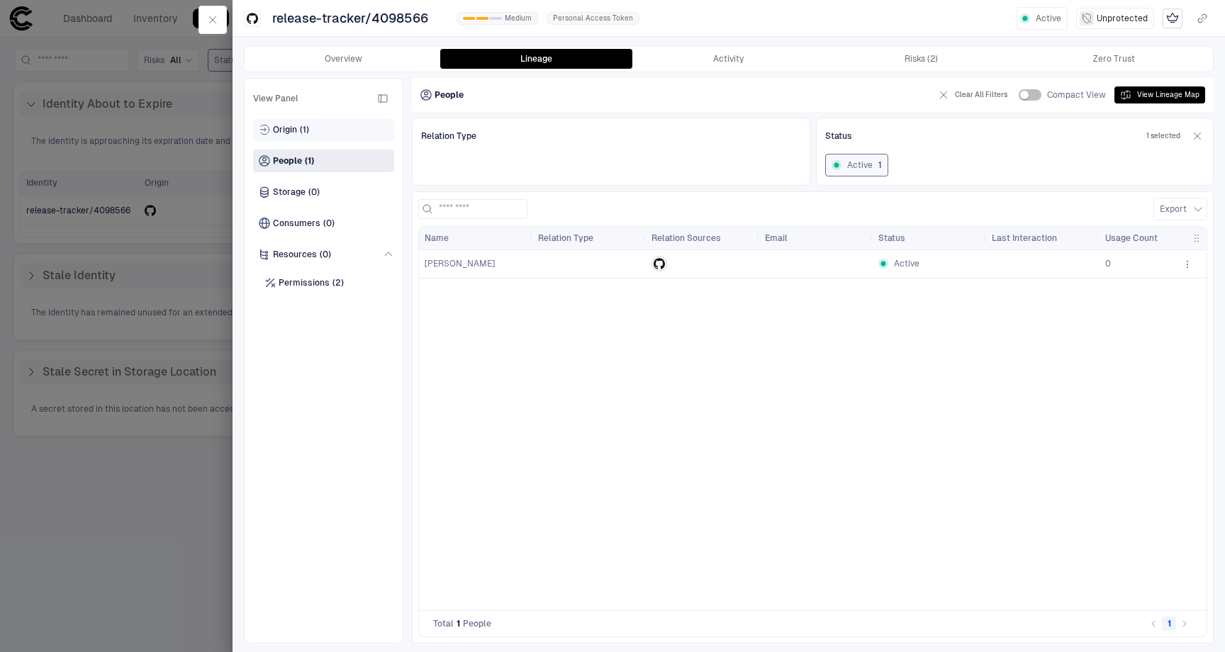
click at [288, 127] on span "Origin" at bounding box center [285, 129] width 24 height 11
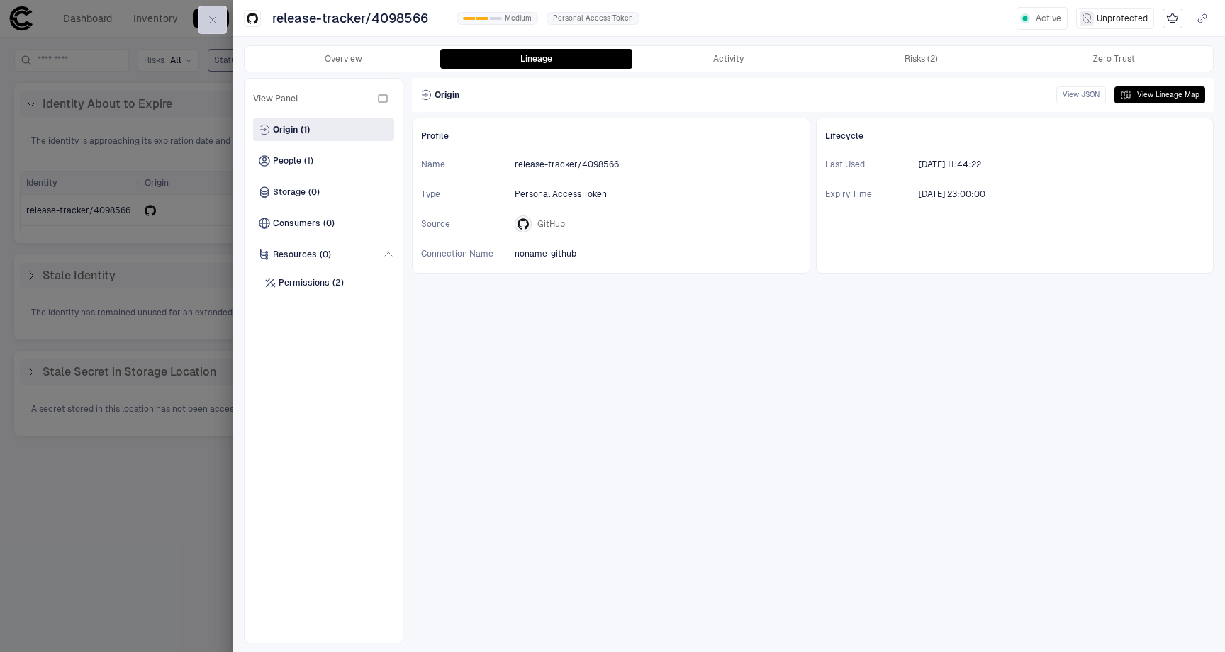
click at [212, 20] on icon "button" at bounding box center [213, 20] width 6 height 6
